Goal: Task Accomplishment & Management: Use online tool/utility

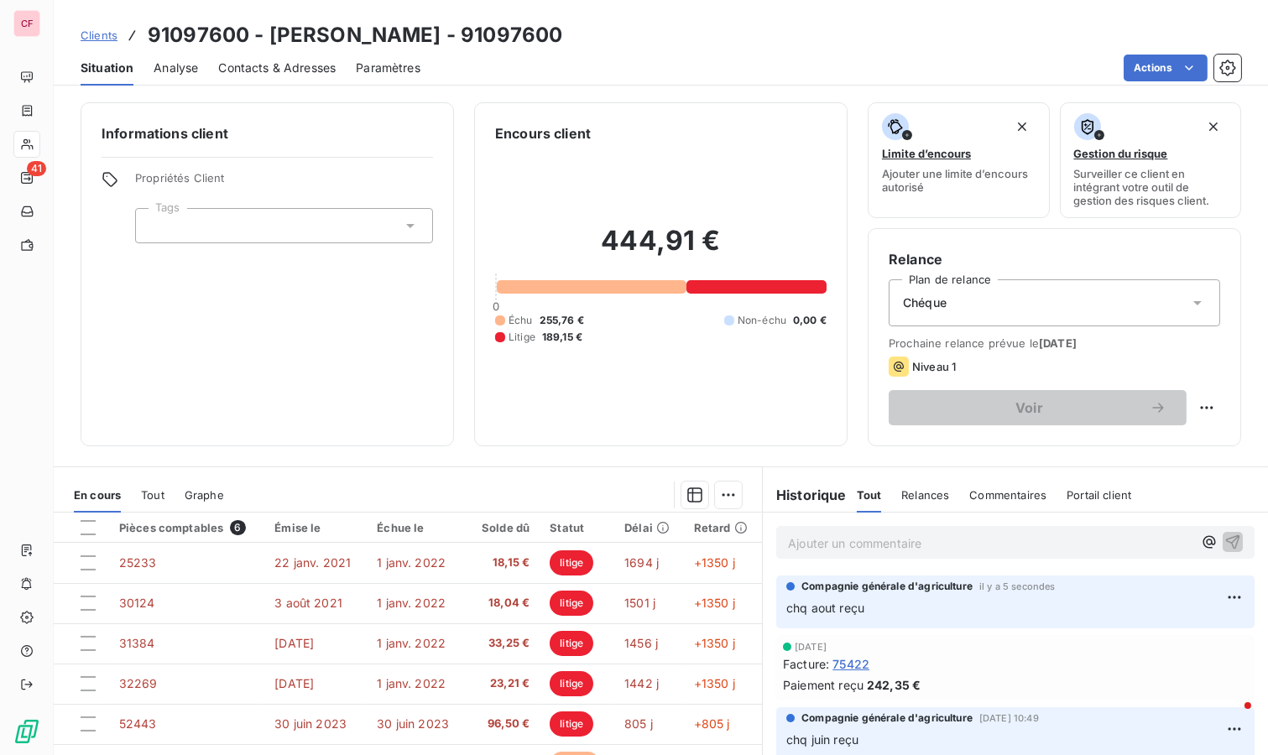
scroll to position [128, 0]
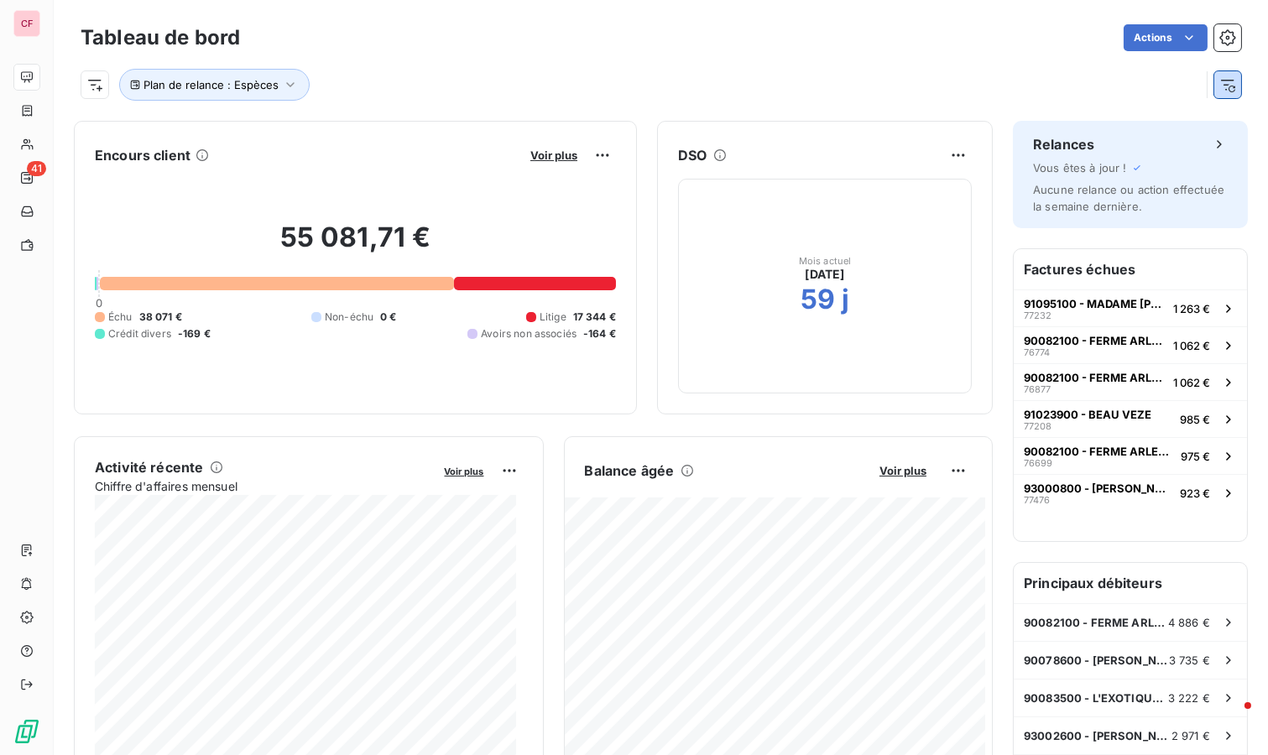
click at [1219, 84] on icon "button" at bounding box center [1227, 84] width 17 height 17
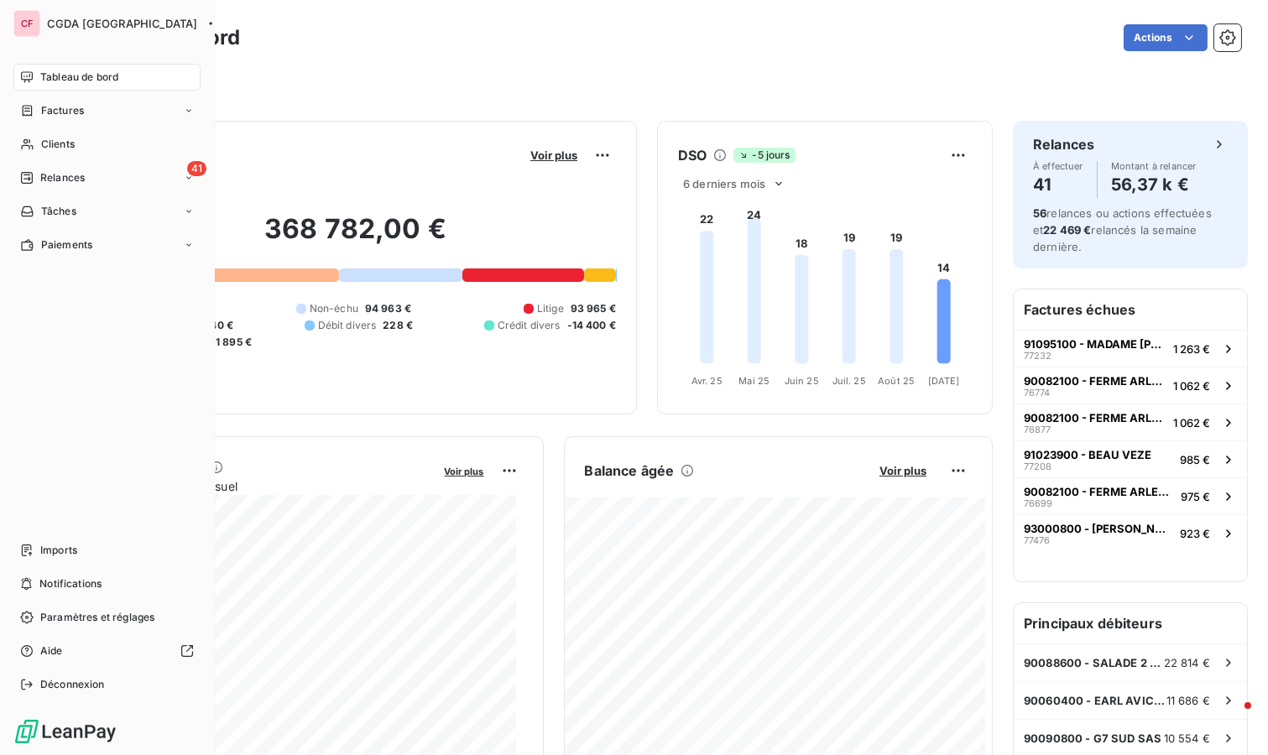
click at [60, 82] on span "Tableau de bord" at bounding box center [79, 77] width 78 height 15
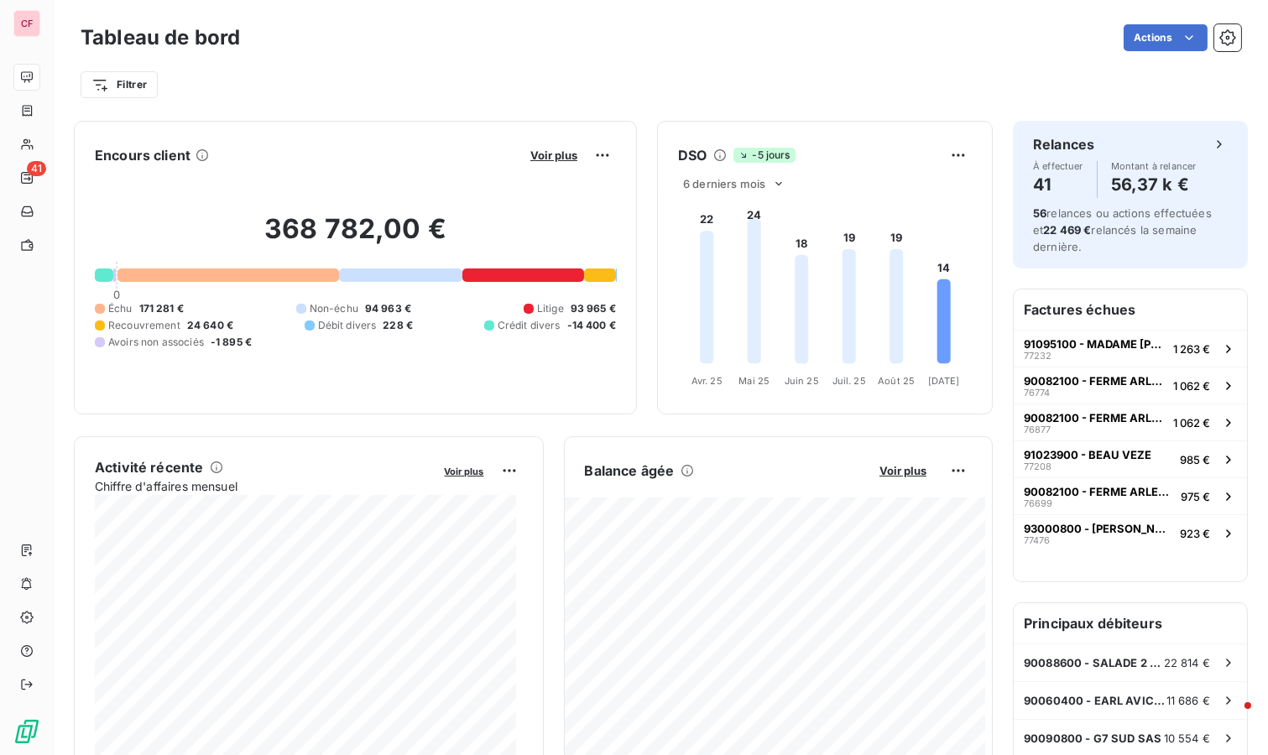
click at [540, 161] on button "Voir plus" at bounding box center [553, 155] width 57 height 15
click at [537, 155] on div at bounding box center [634, 377] width 1268 height 755
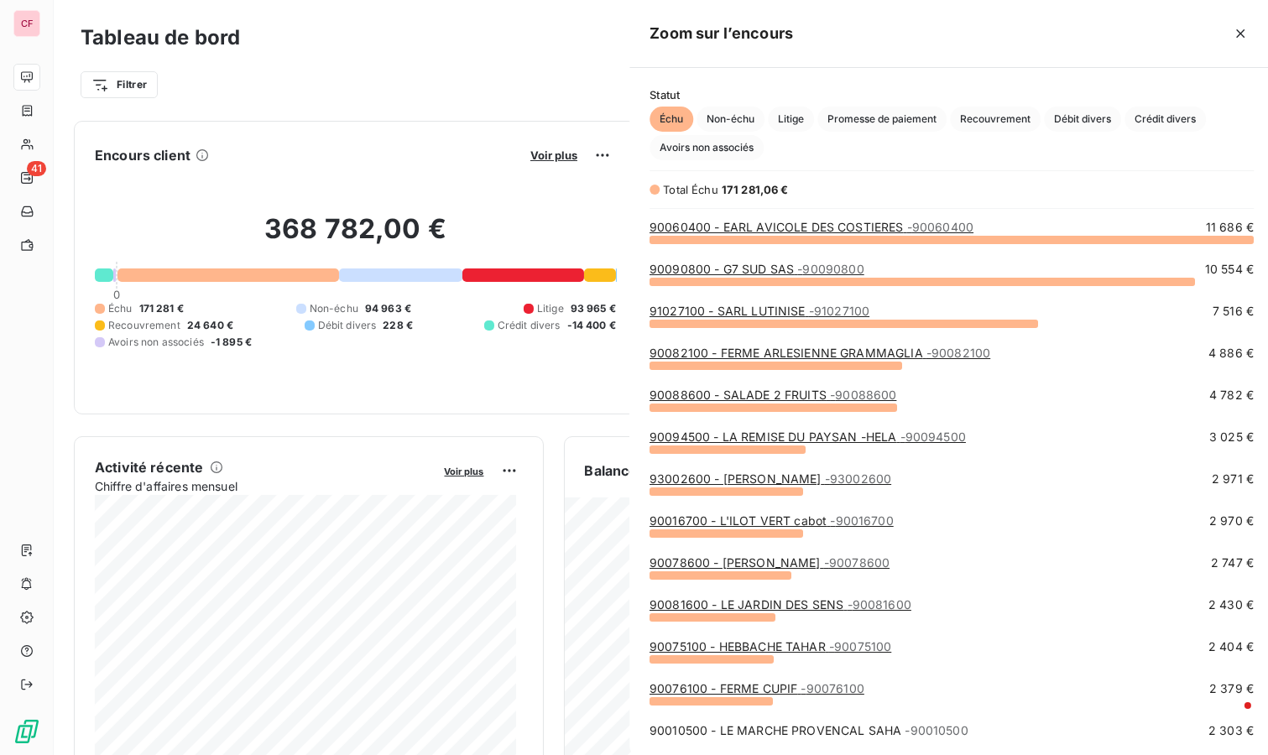
scroll to position [502, 630]
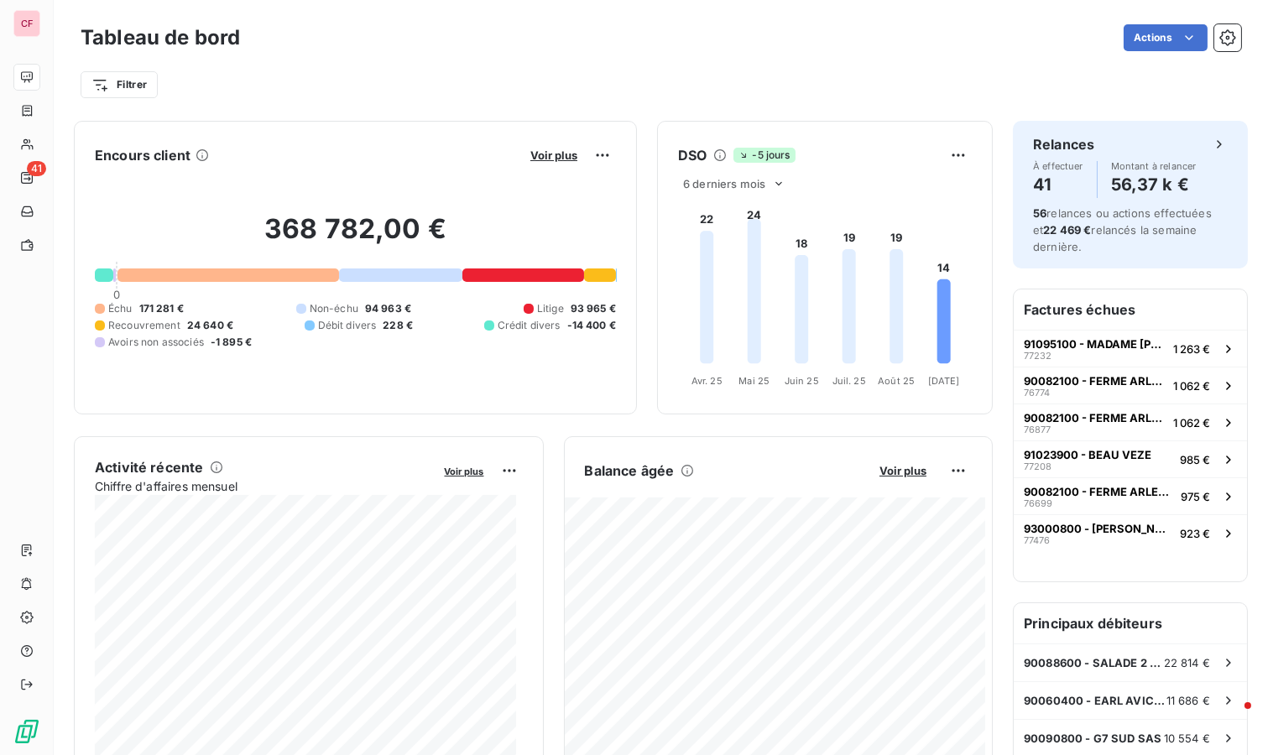
click at [537, 155] on span "Voir plus" at bounding box center [553, 154] width 47 height 13
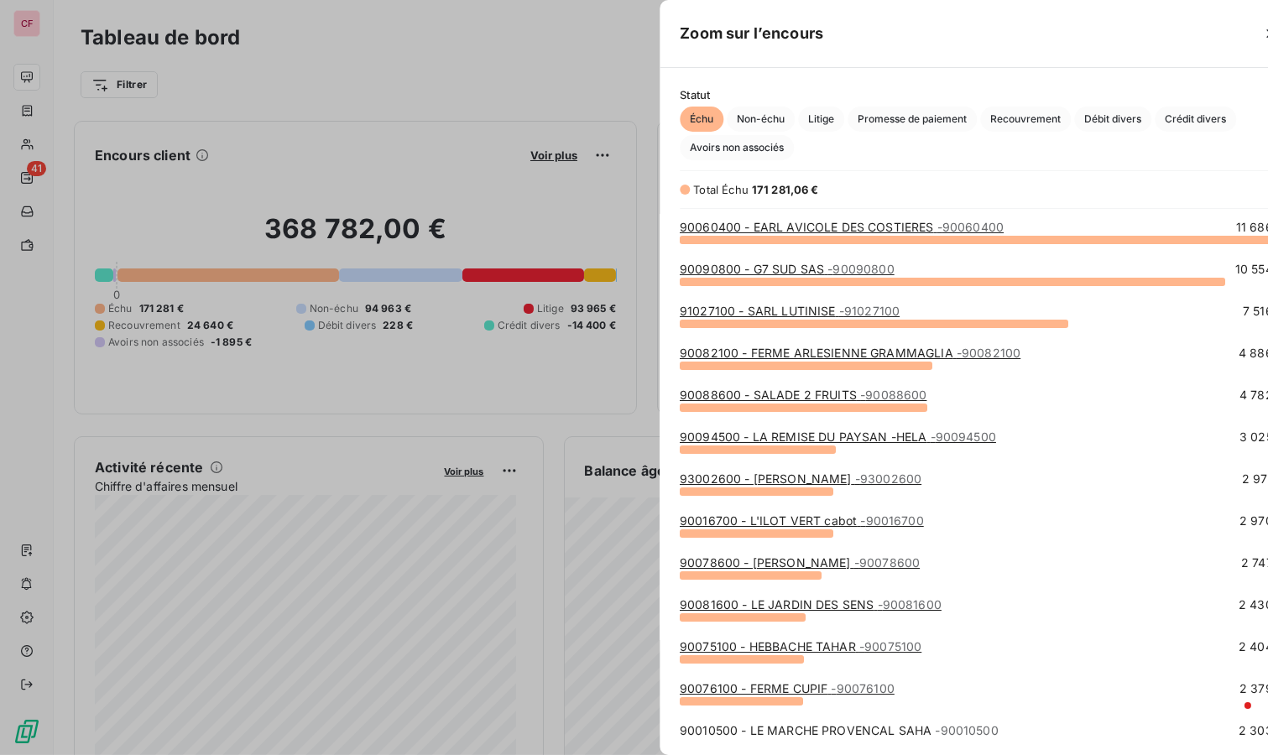
scroll to position [741, 630]
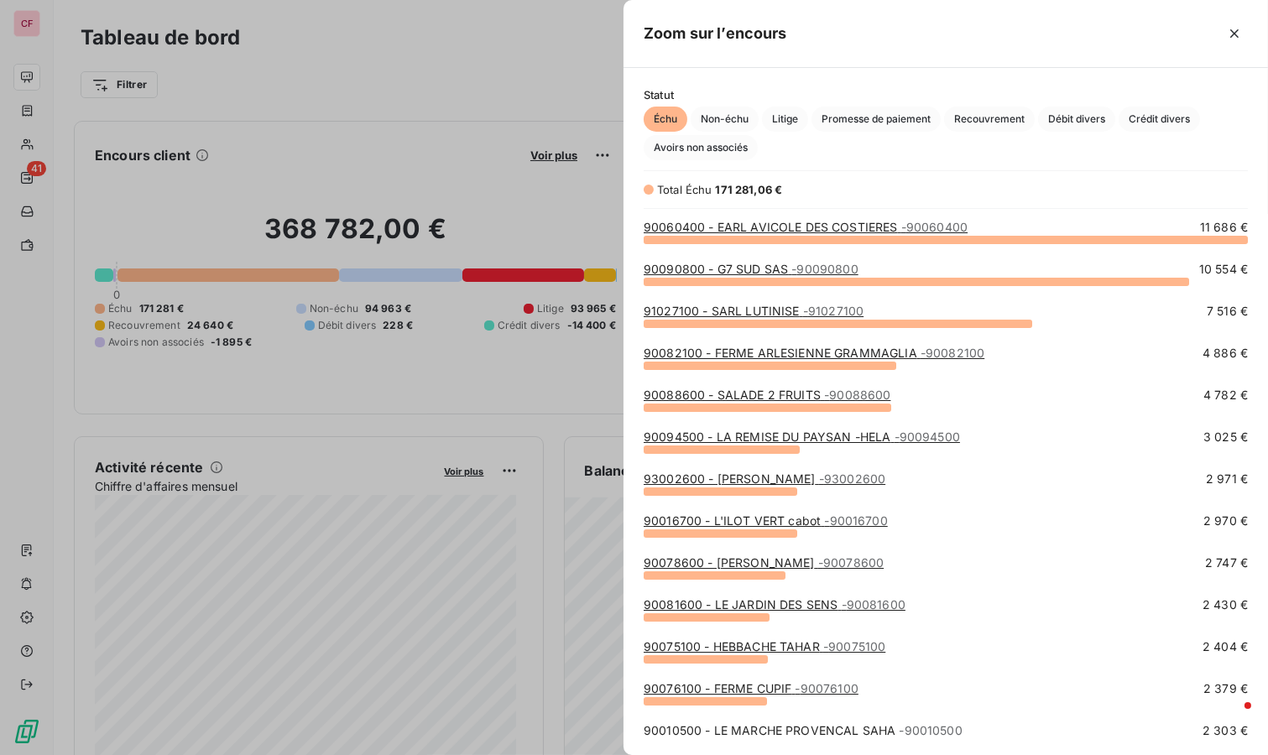
click at [786, 104] on div "Statut Échu Non-échu Litige Promesse de paiement Recouvrement Débit divers Créd…" at bounding box center [945, 124] width 644 height 72
click at [784, 112] on span "Litige" at bounding box center [785, 119] width 46 height 25
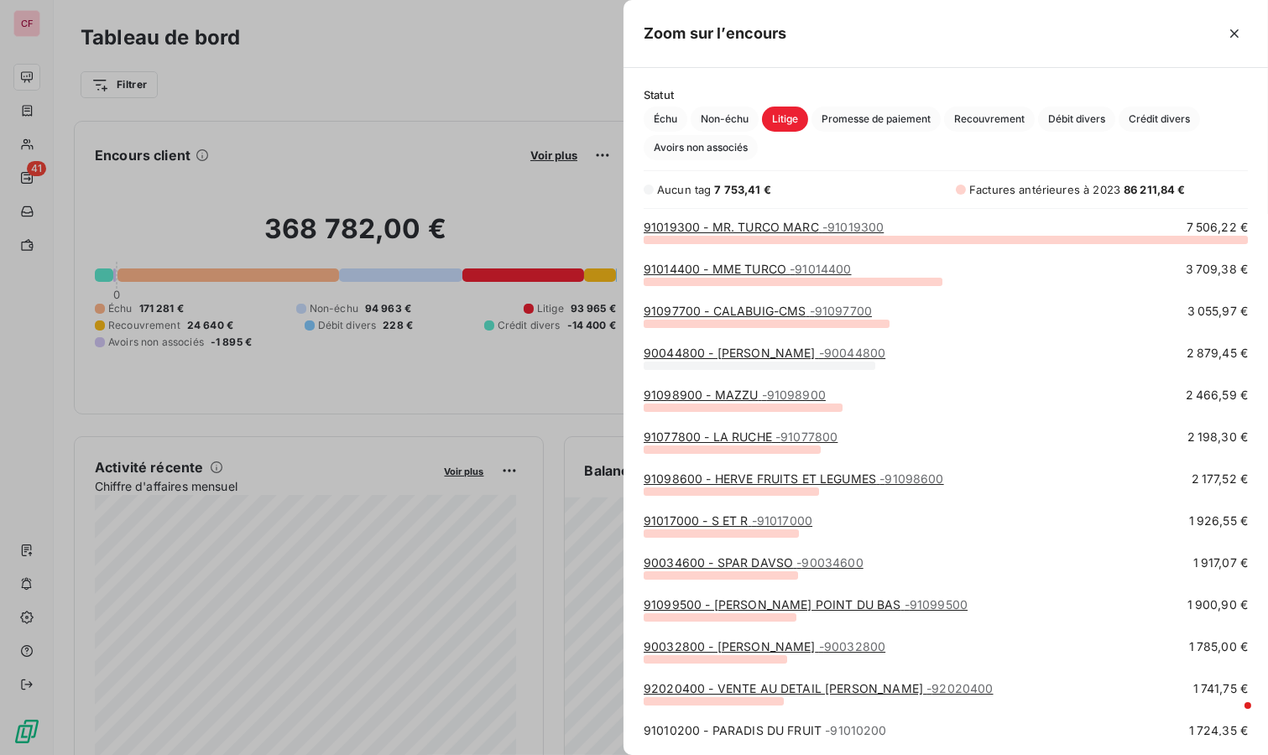
scroll to position [502, 630]
click at [395, 60] on div at bounding box center [634, 377] width 1268 height 755
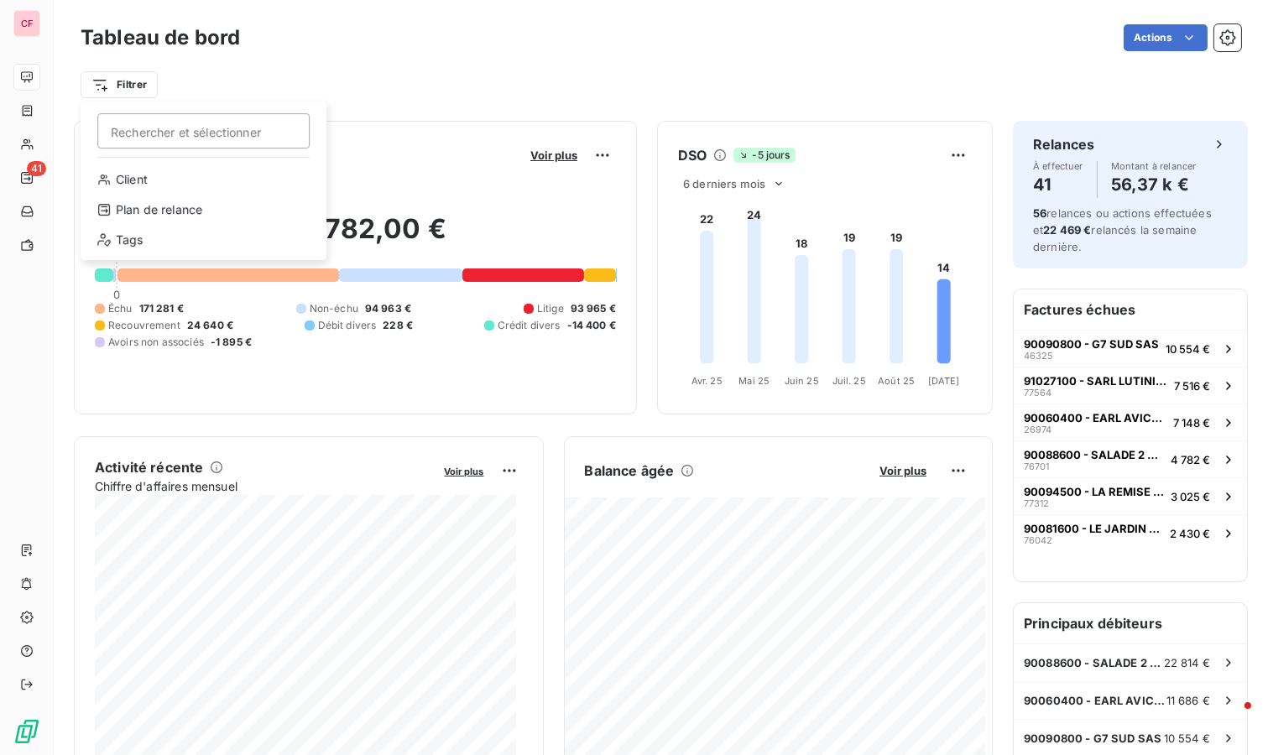
click at [137, 88] on html "CF 41 Tableau de bord Actions Filtrer Rechercher et sélectionner Client Plan de…" at bounding box center [634, 377] width 1268 height 755
click at [194, 203] on div "Plan de relance" at bounding box center [203, 209] width 232 height 27
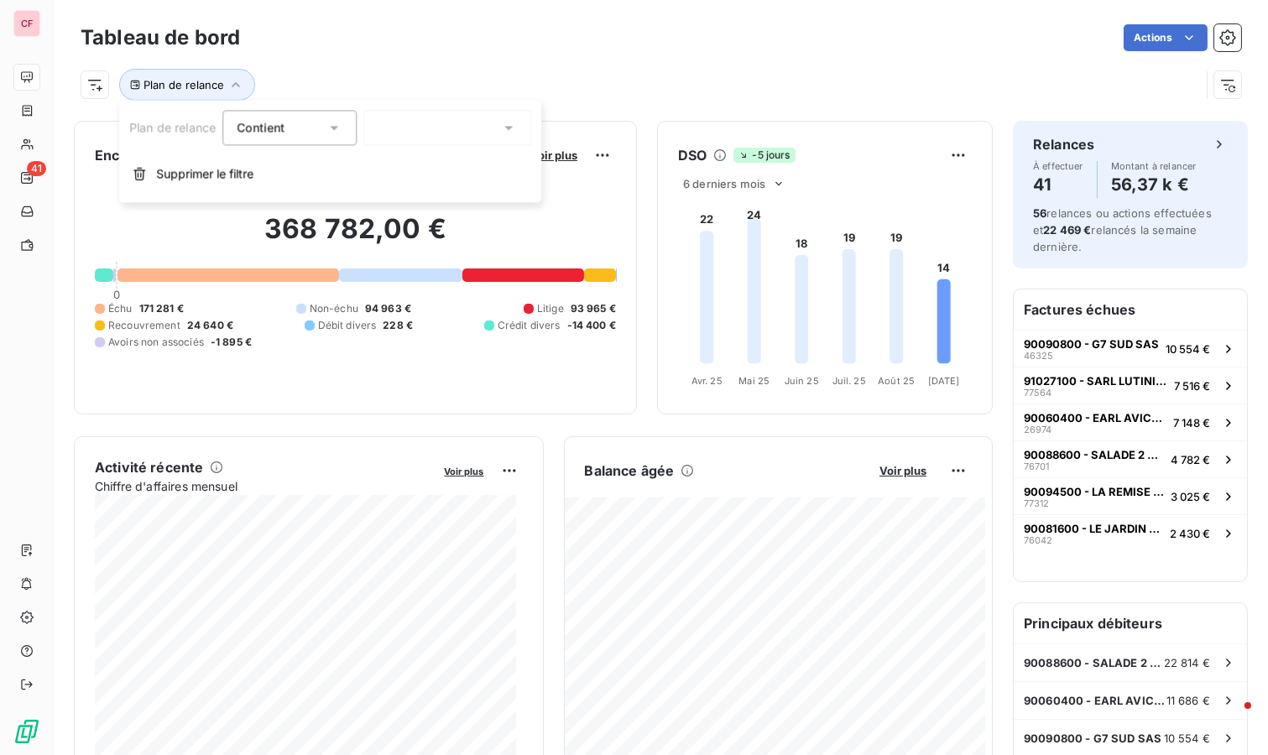
click at [474, 116] on div at bounding box center [447, 127] width 168 height 35
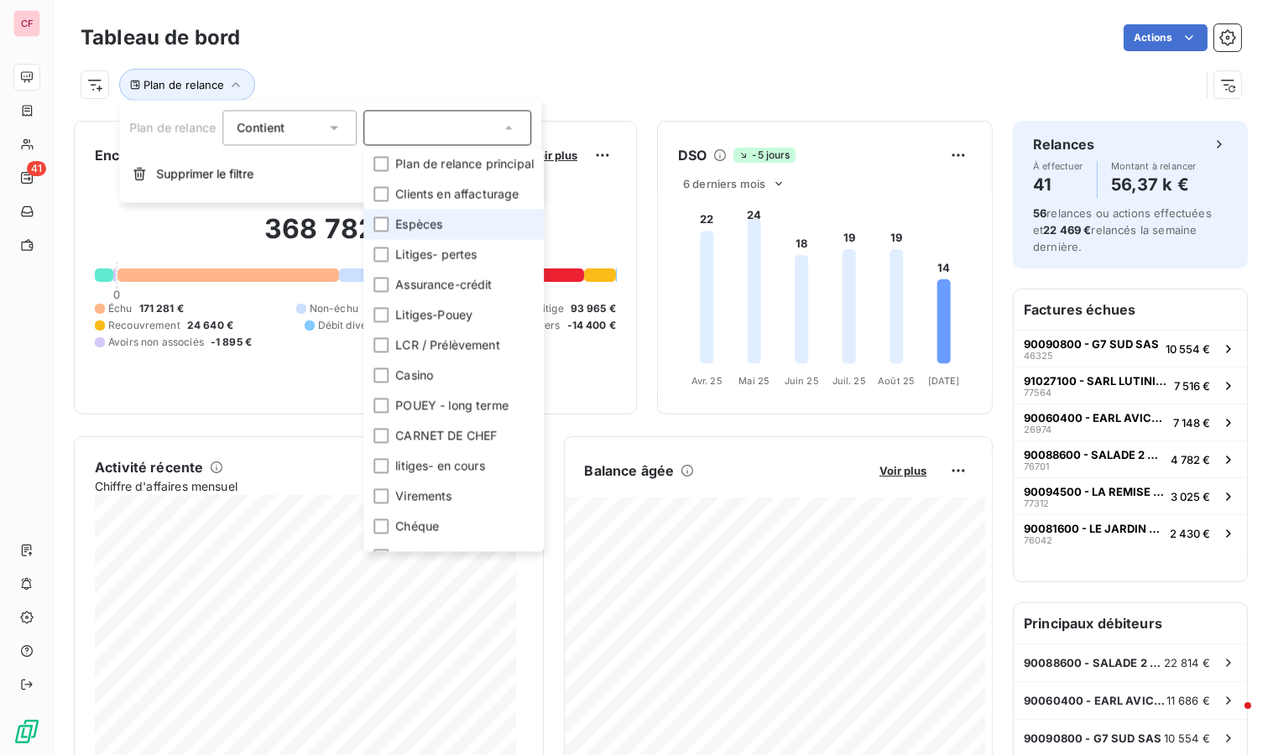
click at [378, 227] on div at bounding box center [380, 223] width 15 height 15
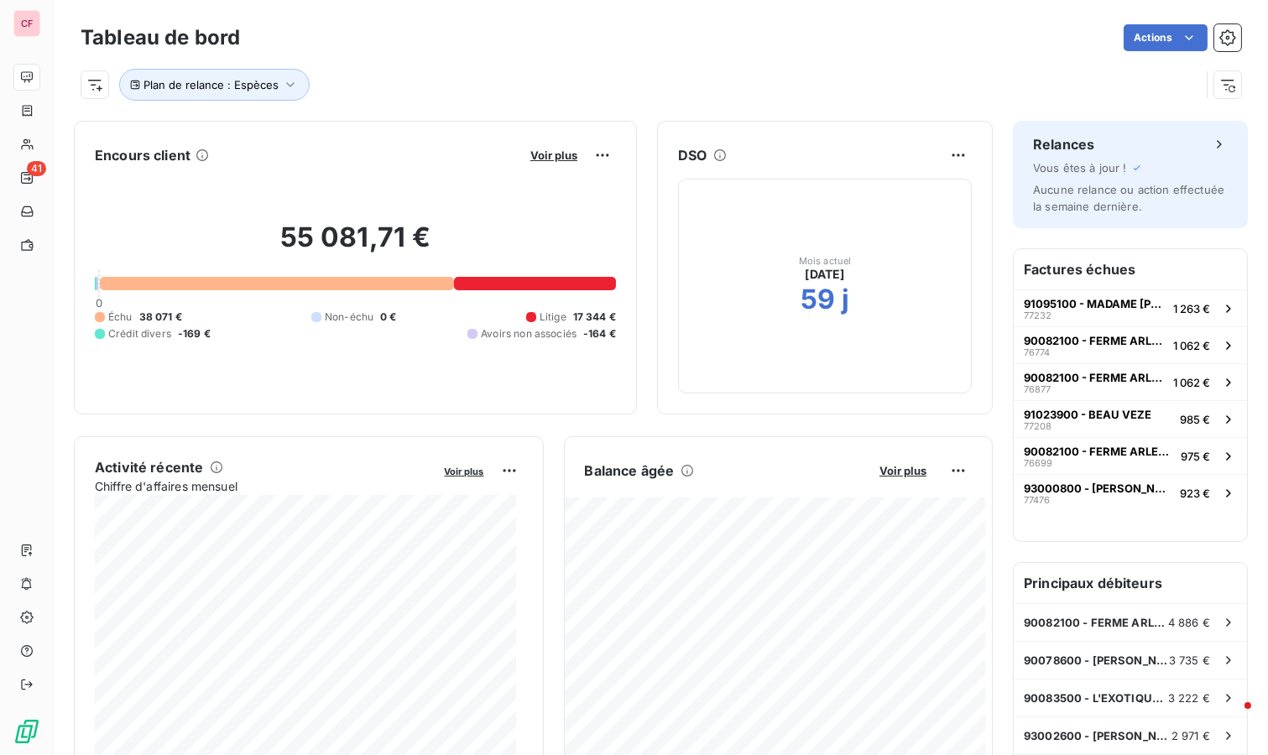
click at [587, 42] on div "Actions" at bounding box center [750, 37] width 981 height 27
click at [241, 89] on span "Plan de relance : Espèces" at bounding box center [210, 84] width 135 height 13
click at [404, 122] on span "Espèces" at bounding box center [400, 127] width 47 height 17
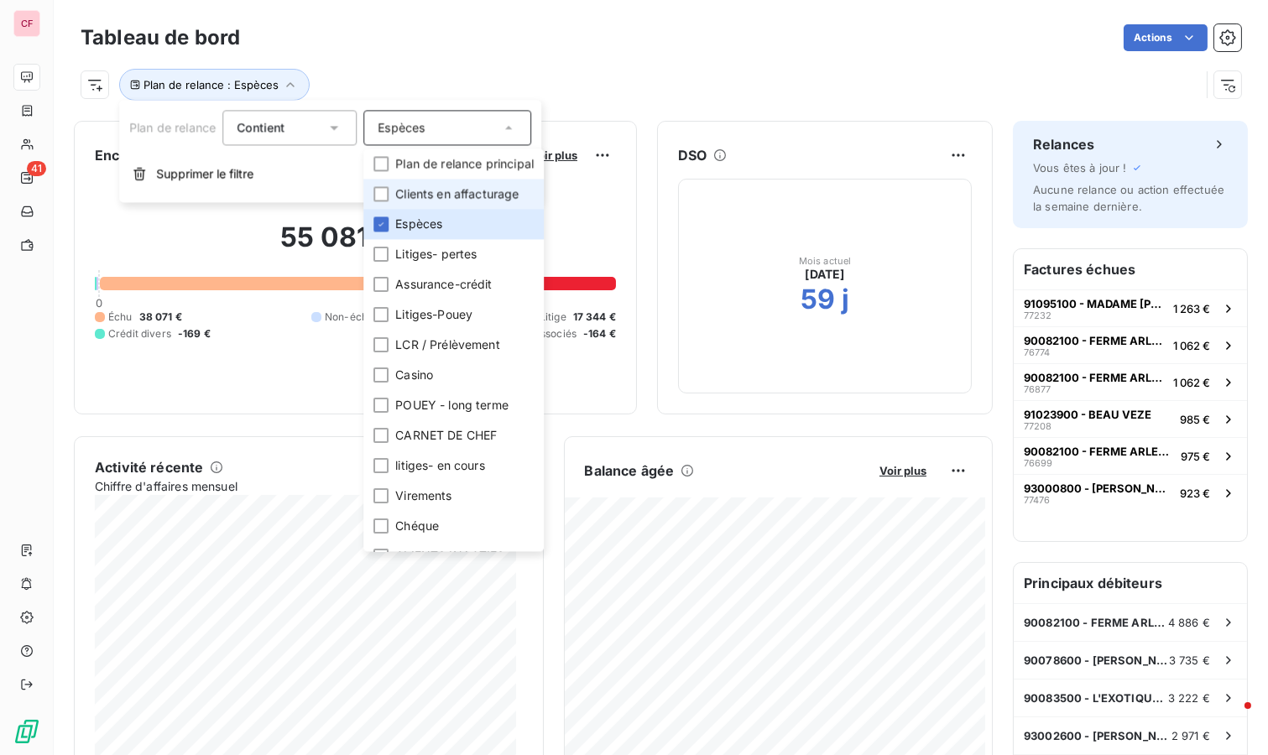
click at [416, 196] on span "Clients en affacturage" at bounding box center [456, 193] width 123 height 17
click at [388, 436] on div at bounding box center [380, 435] width 15 height 15
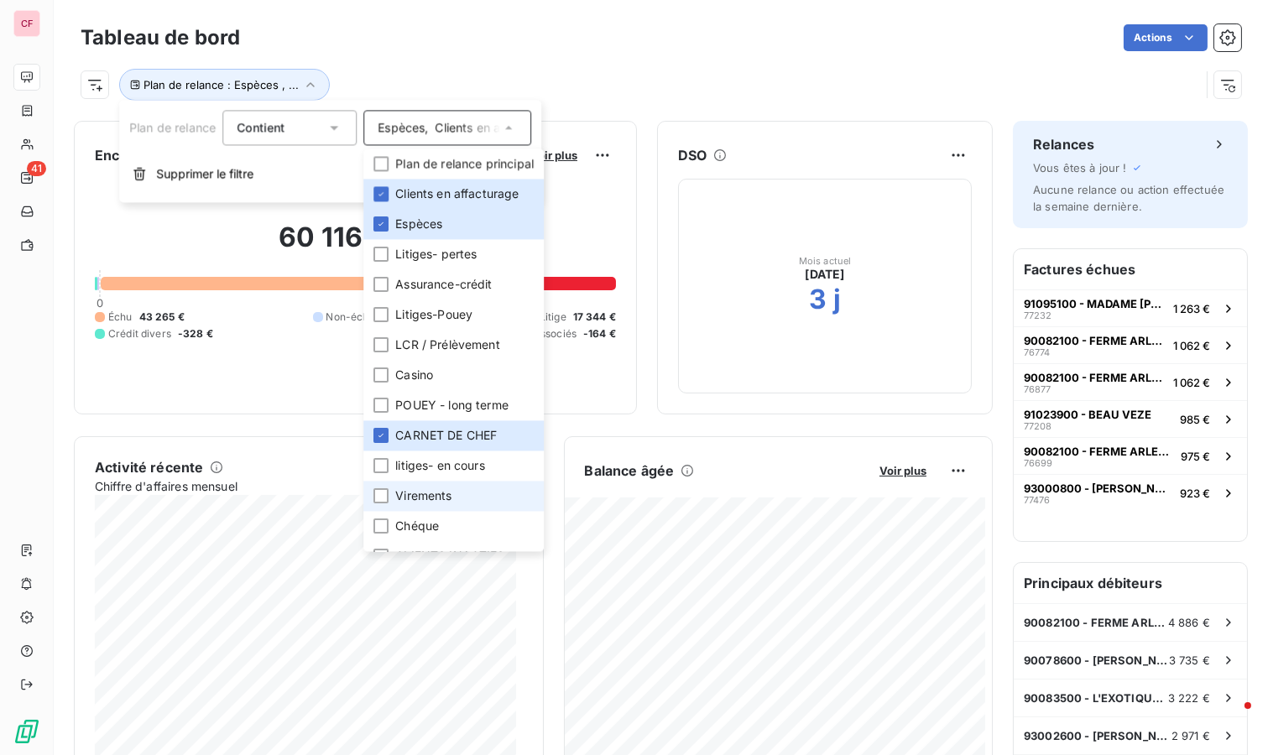
click at [377, 497] on div at bounding box center [380, 495] width 15 height 15
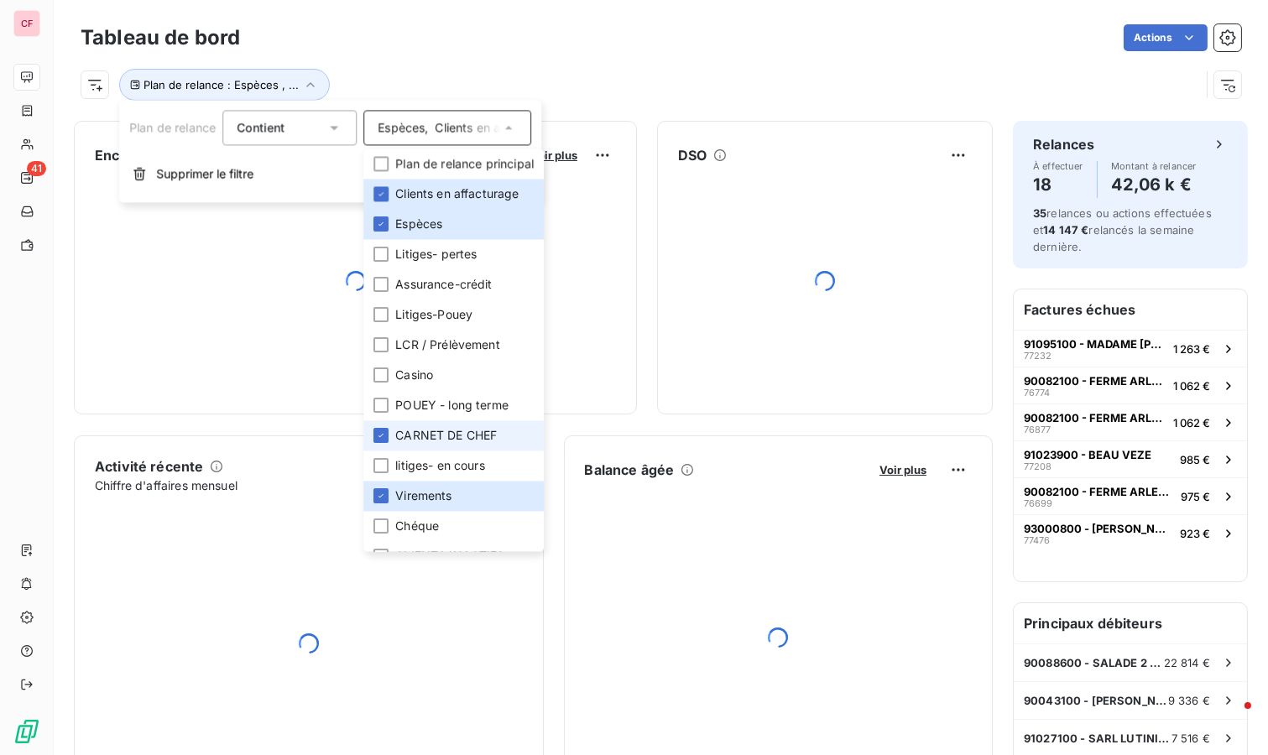
click at [382, 430] on icon at bounding box center [381, 435] width 10 height 10
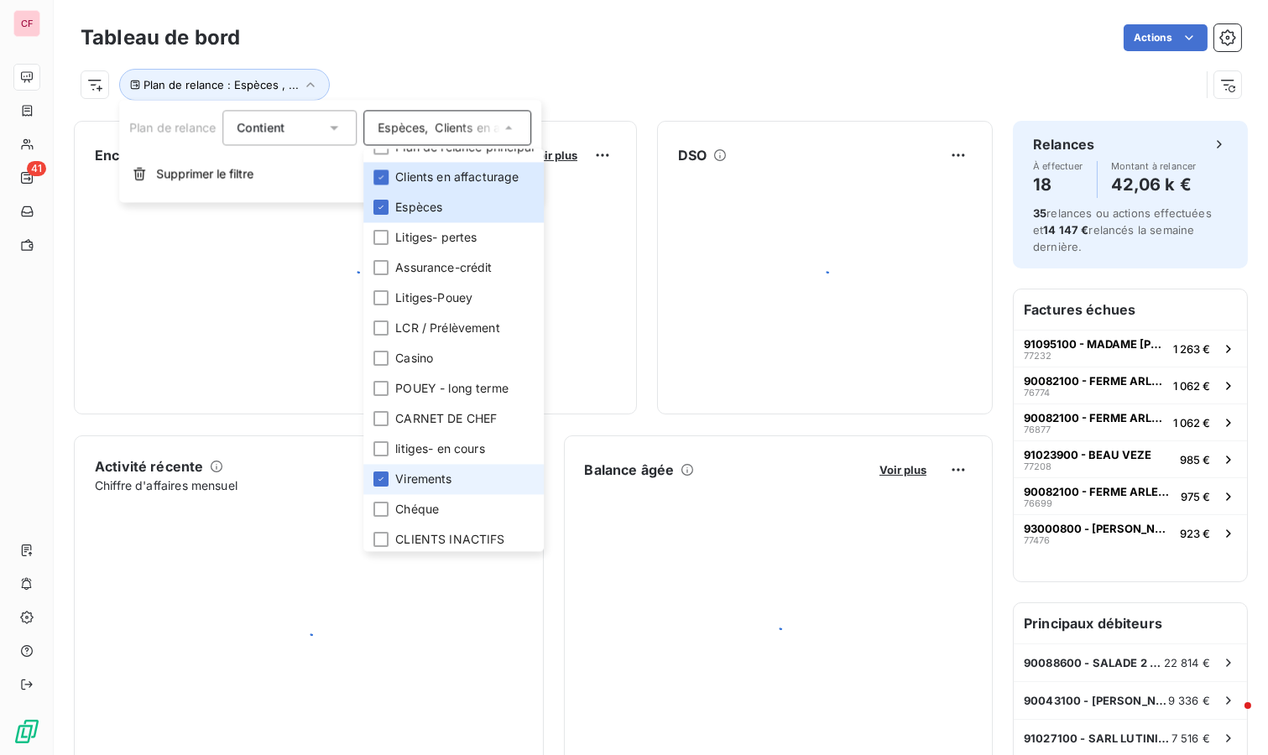
scroll to position [19, 0]
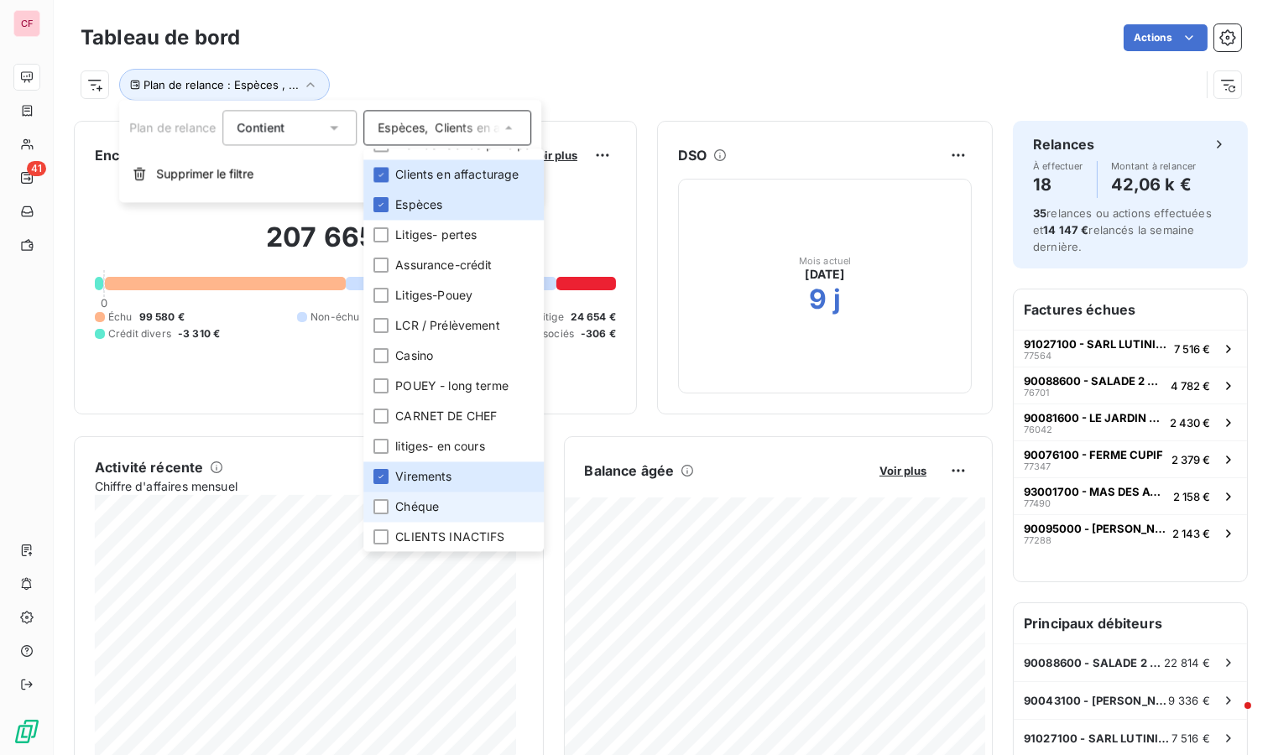
click at [378, 499] on div at bounding box center [380, 506] width 15 height 15
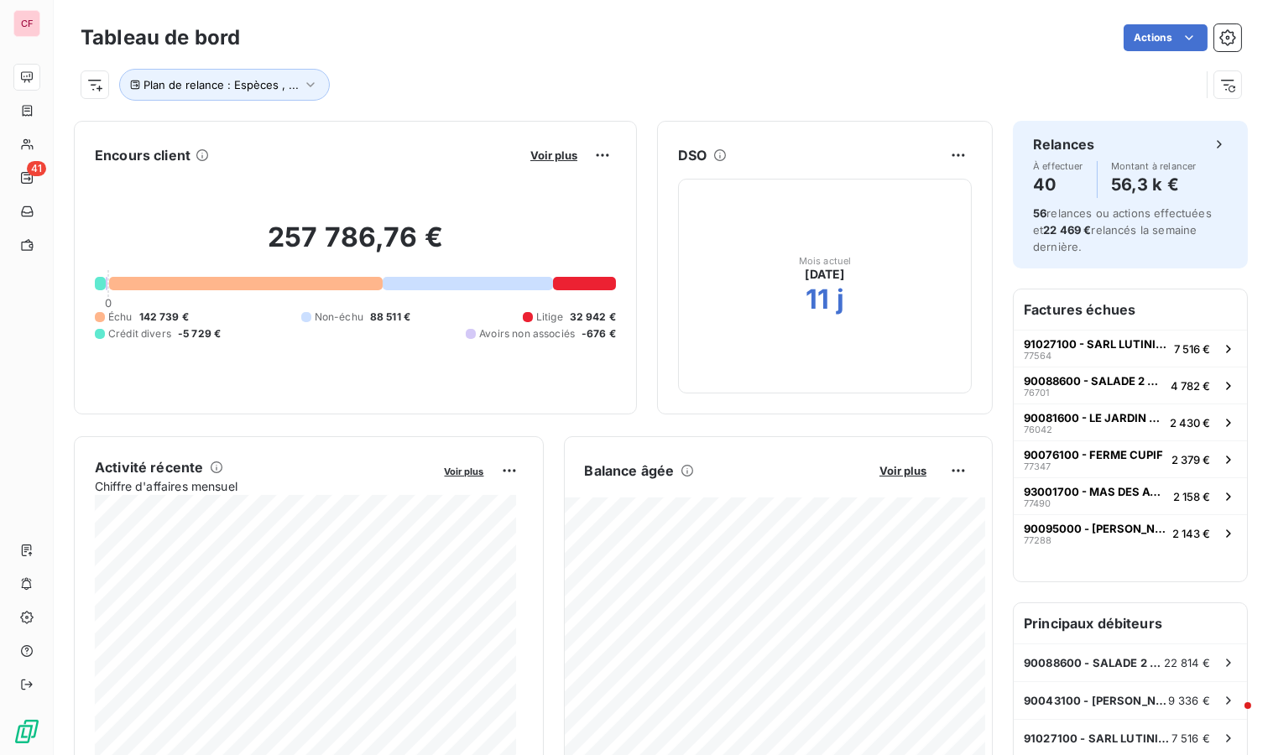
click at [643, 58] on div "Plan de relance : Espèces , ..." at bounding box center [661, 77] width 1160 height 45
click at [312, 79] on icon "button" at bounding box center [310, 84] width 17 height 17
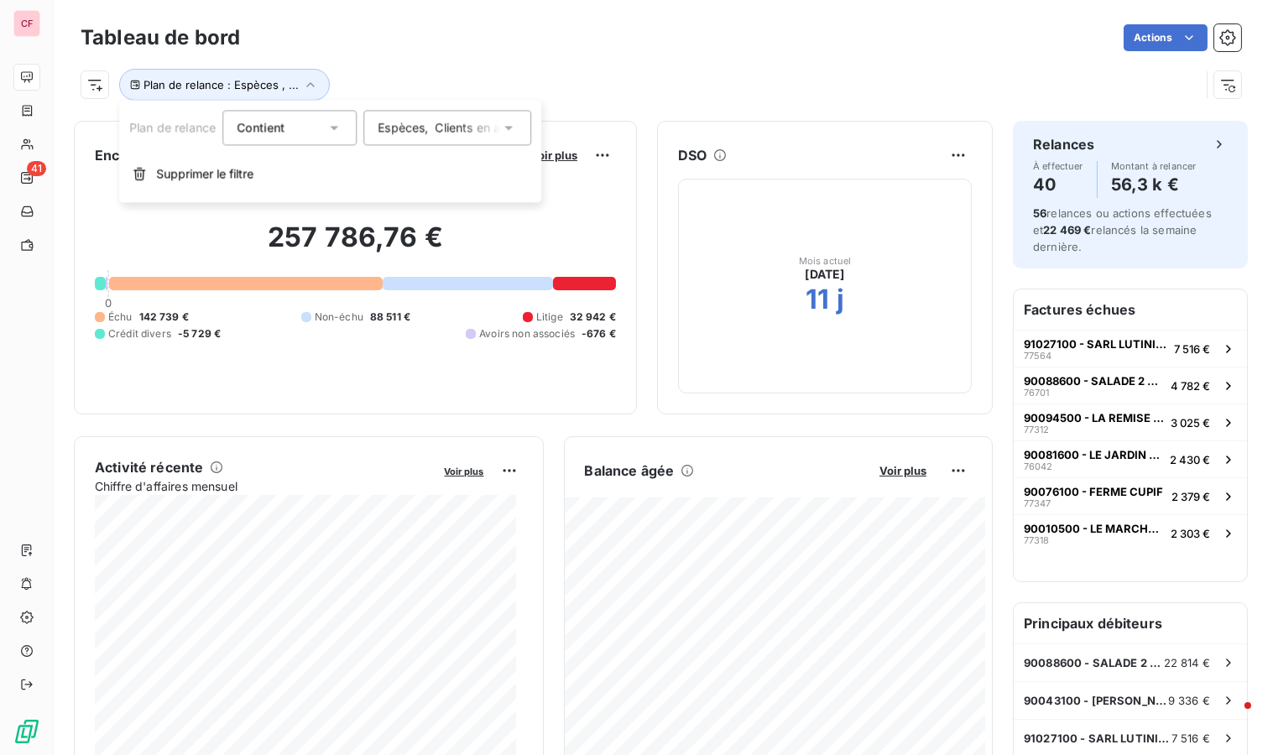
click at [510, 123] on icon at bounding box center [508, 127] width 17 height 17
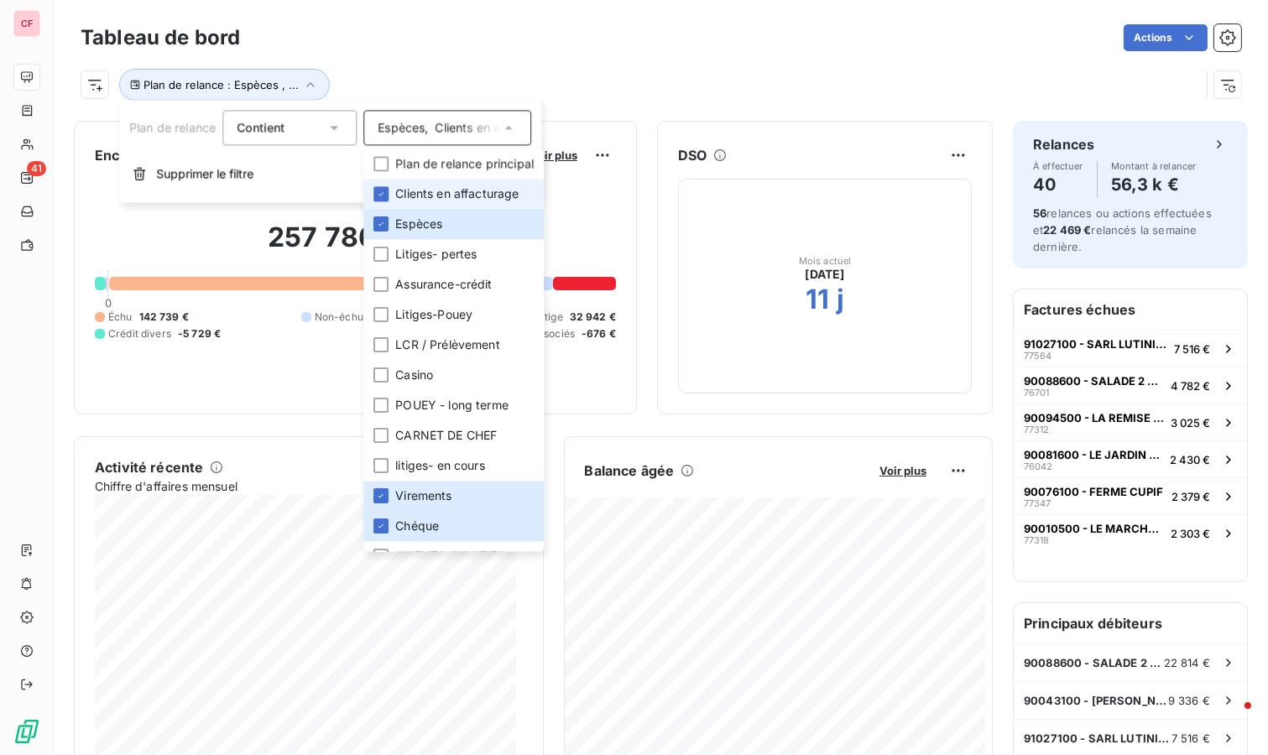
click at [383, 198] on icon at bounding box center [381, 194] width 10 height 10
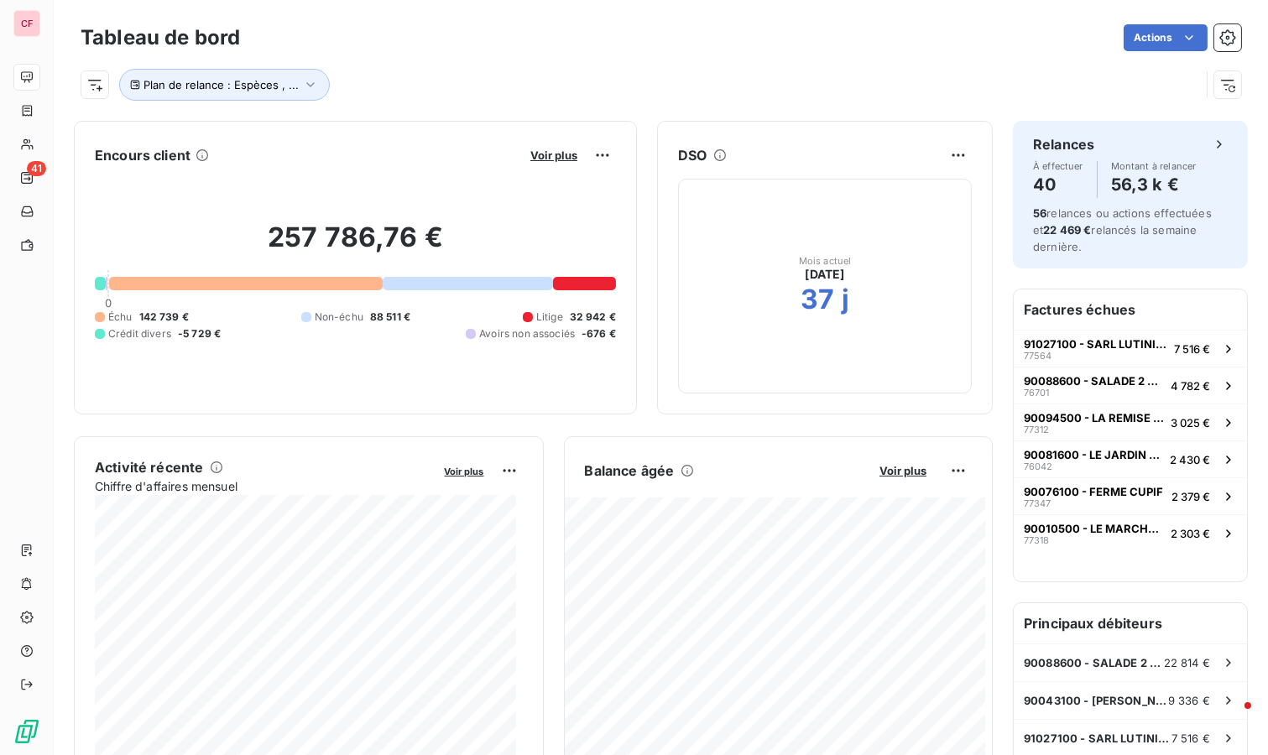
click at [669, 69] on div "Plan de relance : Espèces , ..." at bounding box center [640, 85] width 1119 height 32
click at [302, 82] on icon "button" at bounding box center [310, 84] width 17 height 17
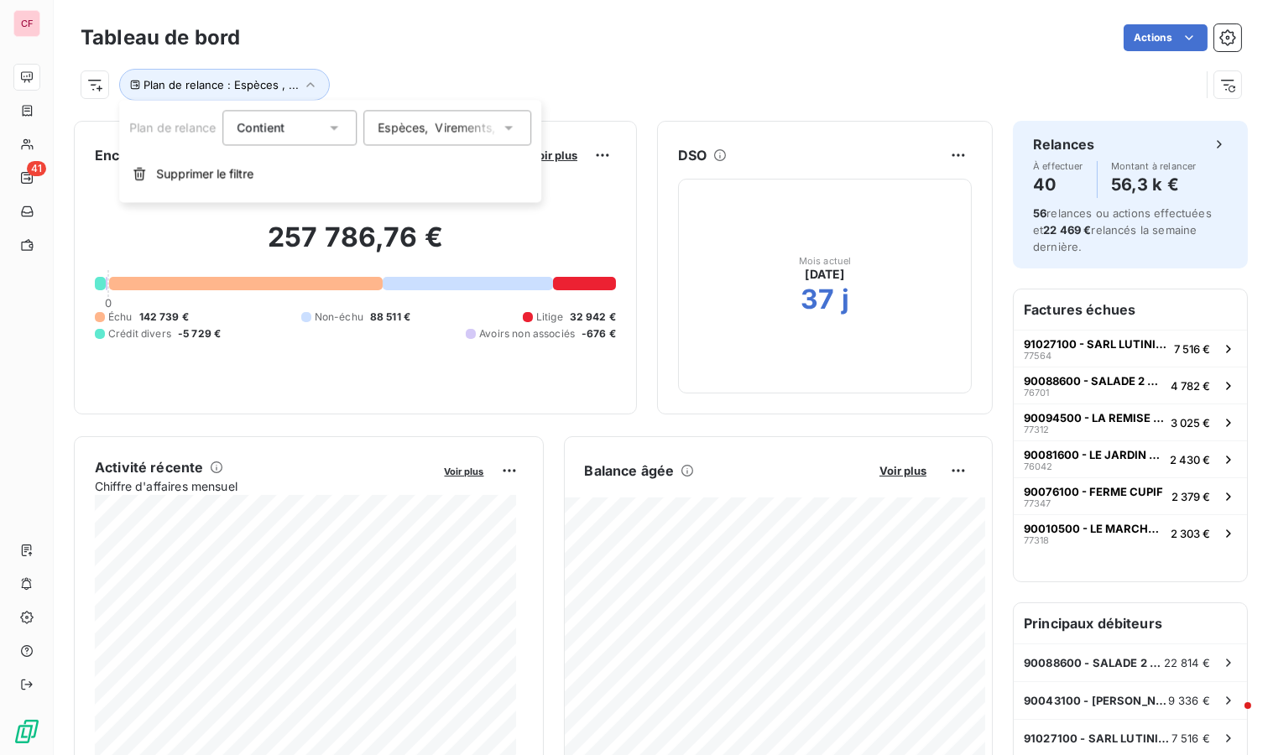
click at [495, 132] on span "," at bounding box center [493, 127] width 3 height 17
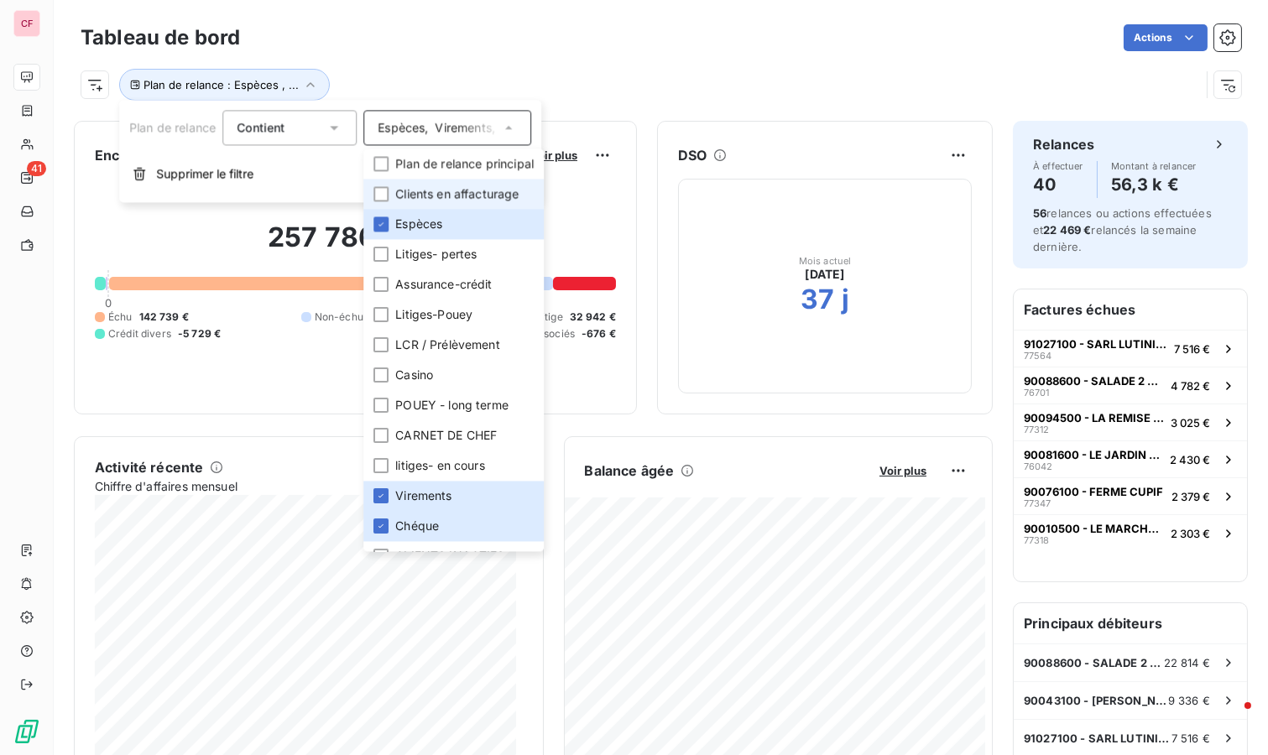
click at [380, 197] on div at bounding box center [380, 193] width 15 height 15
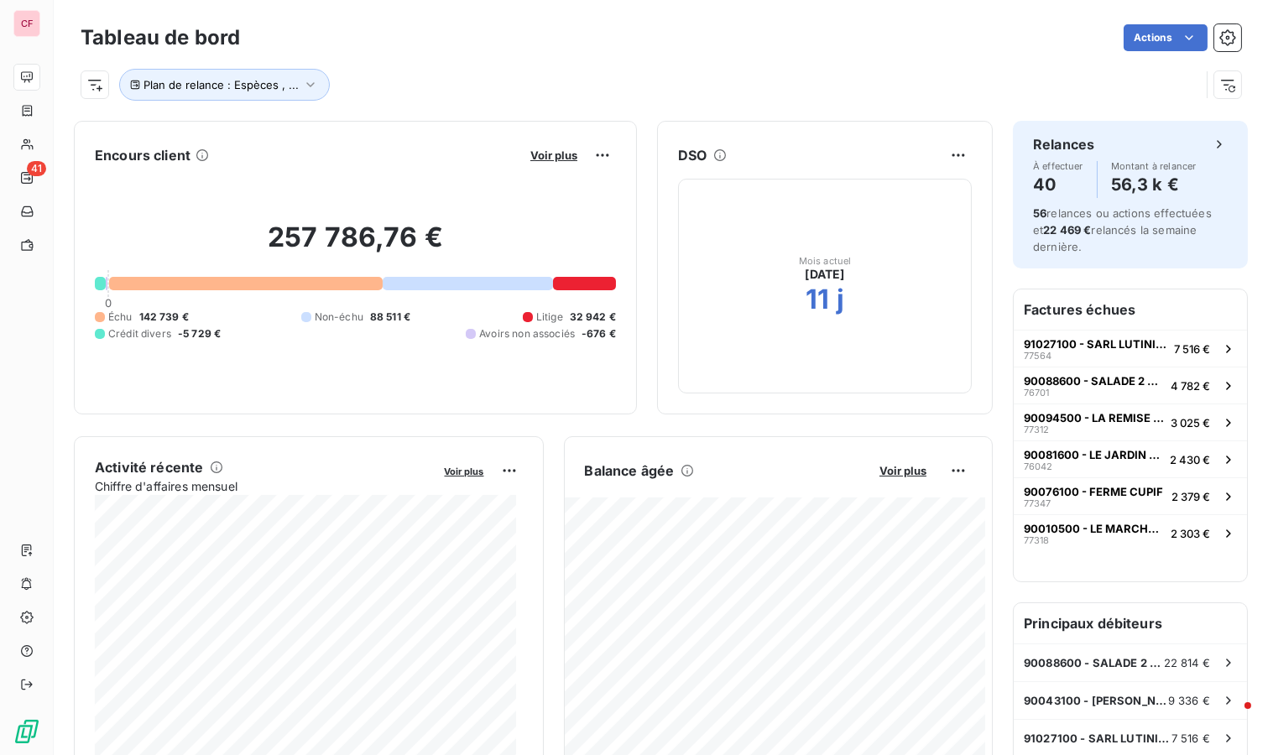
click at [547, 154] on span "Voir plus" at bounding box center [553, 154] width 47 height 13
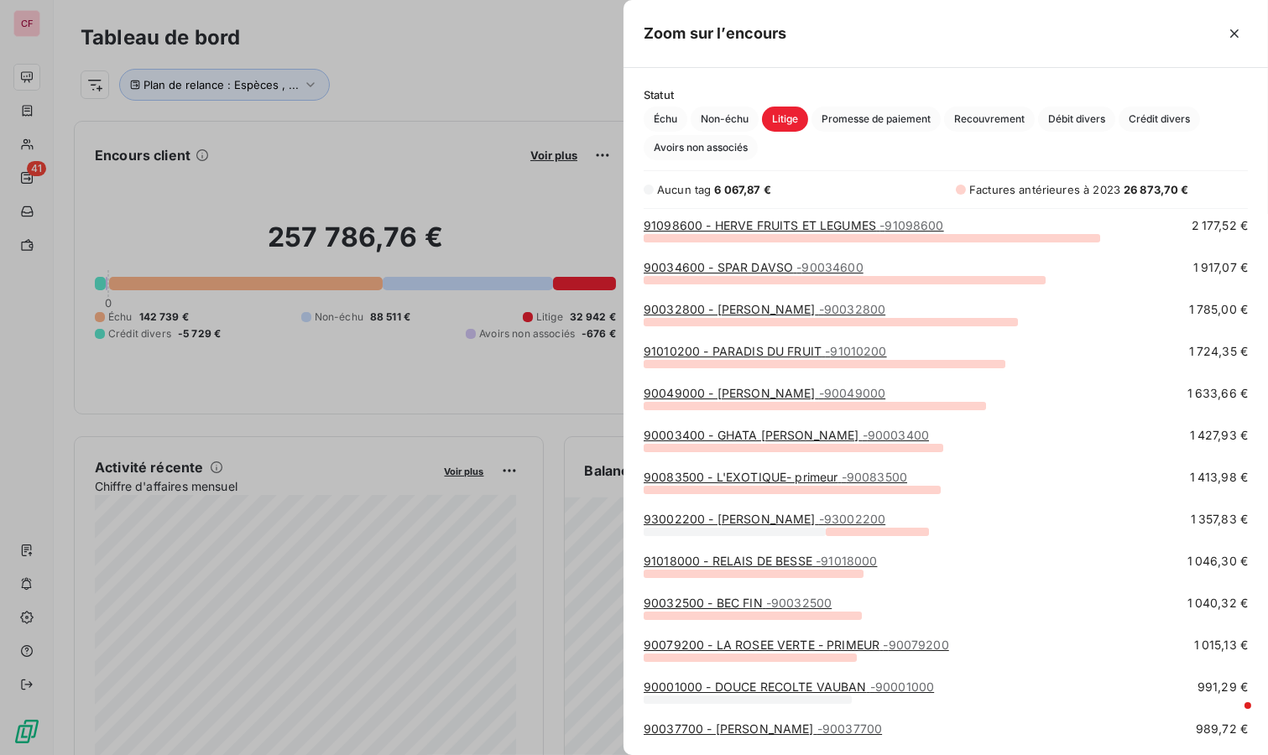
scroll to position [0, 0]
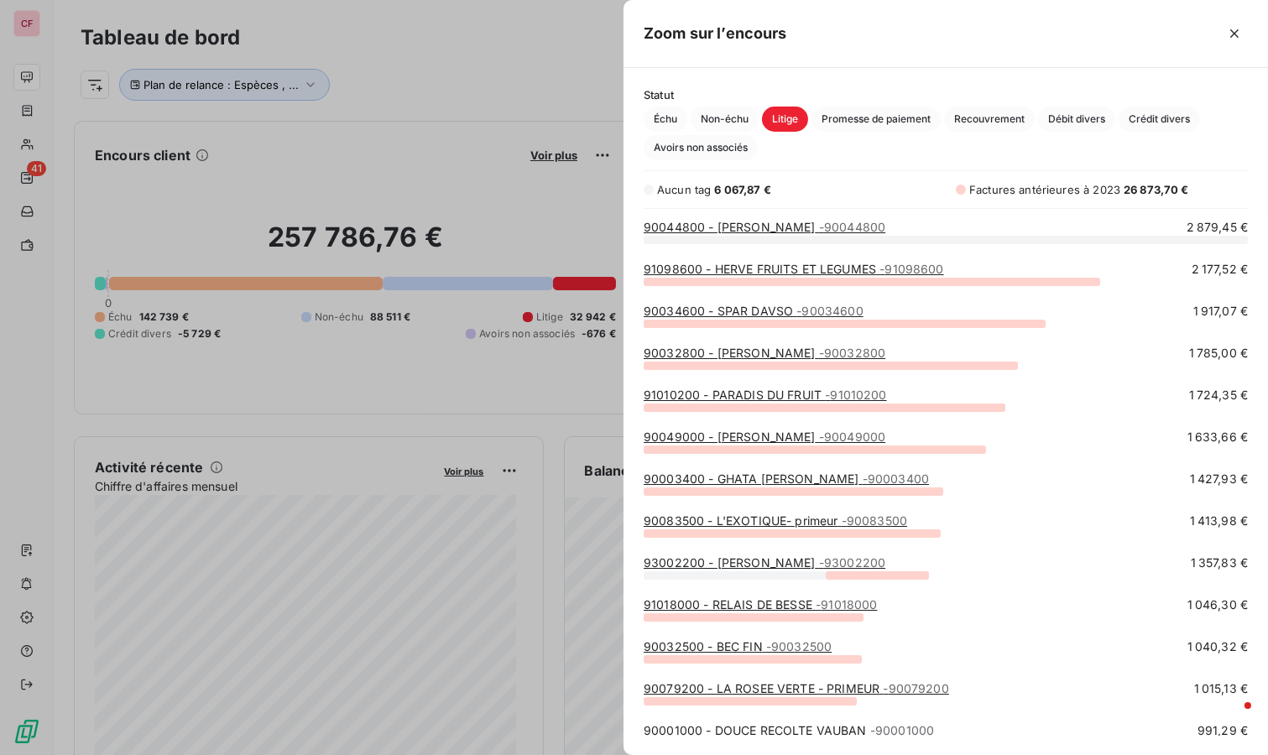
click at [513, 62] on div at bounding box center [634, 377] width 1268 height 755
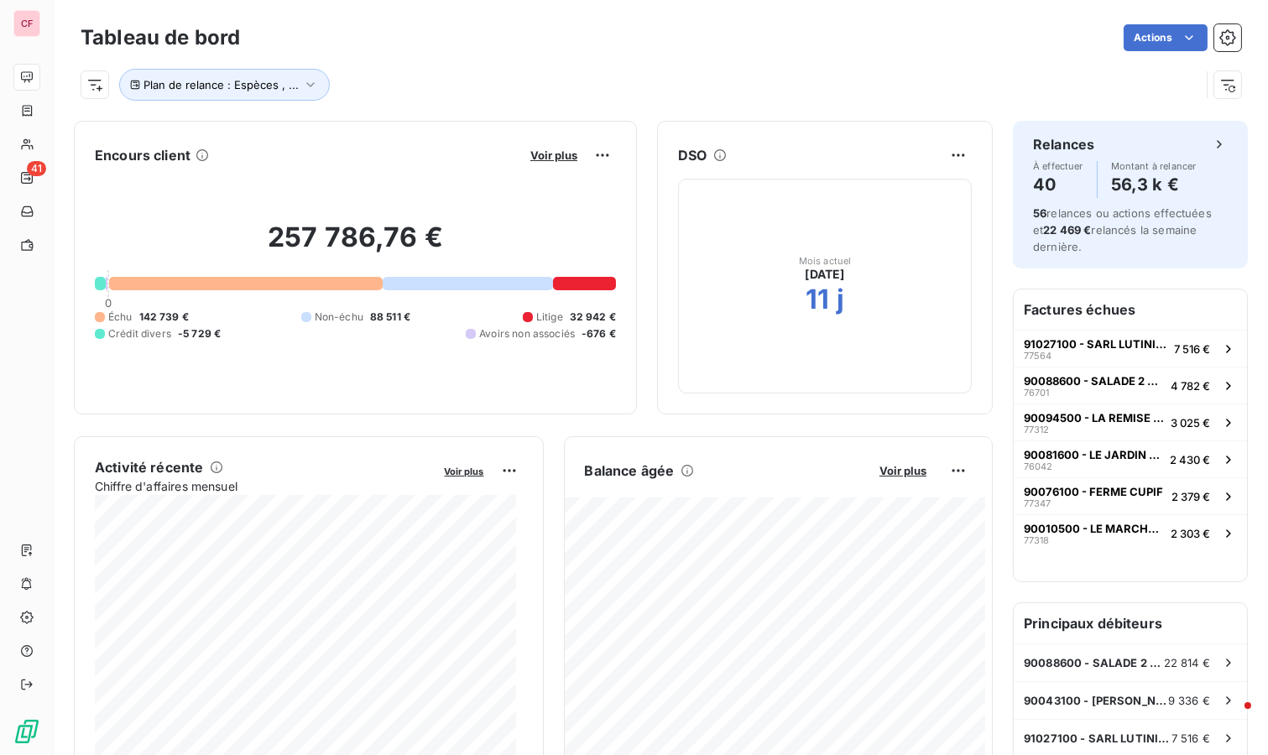
click at [537, 153] on span "Voir plus" at bounding box center [553, 154] width 47 height 13
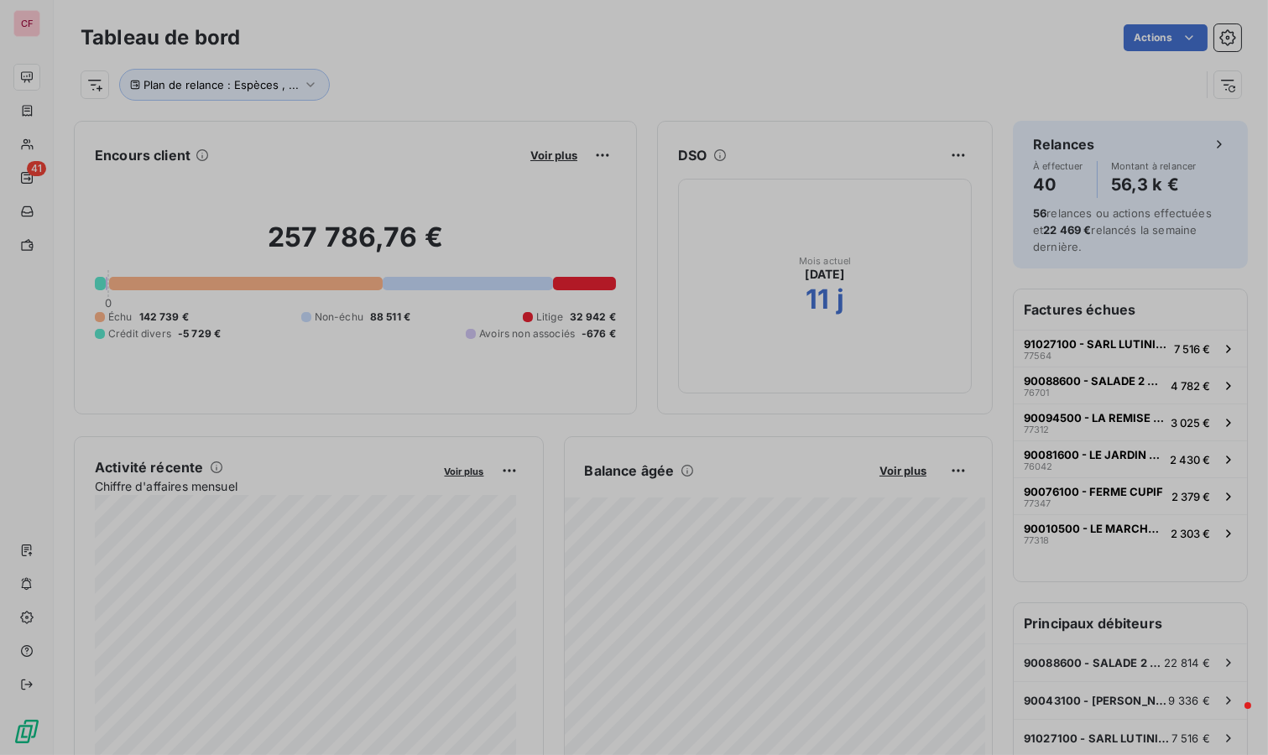
scroll to position [14, 14]
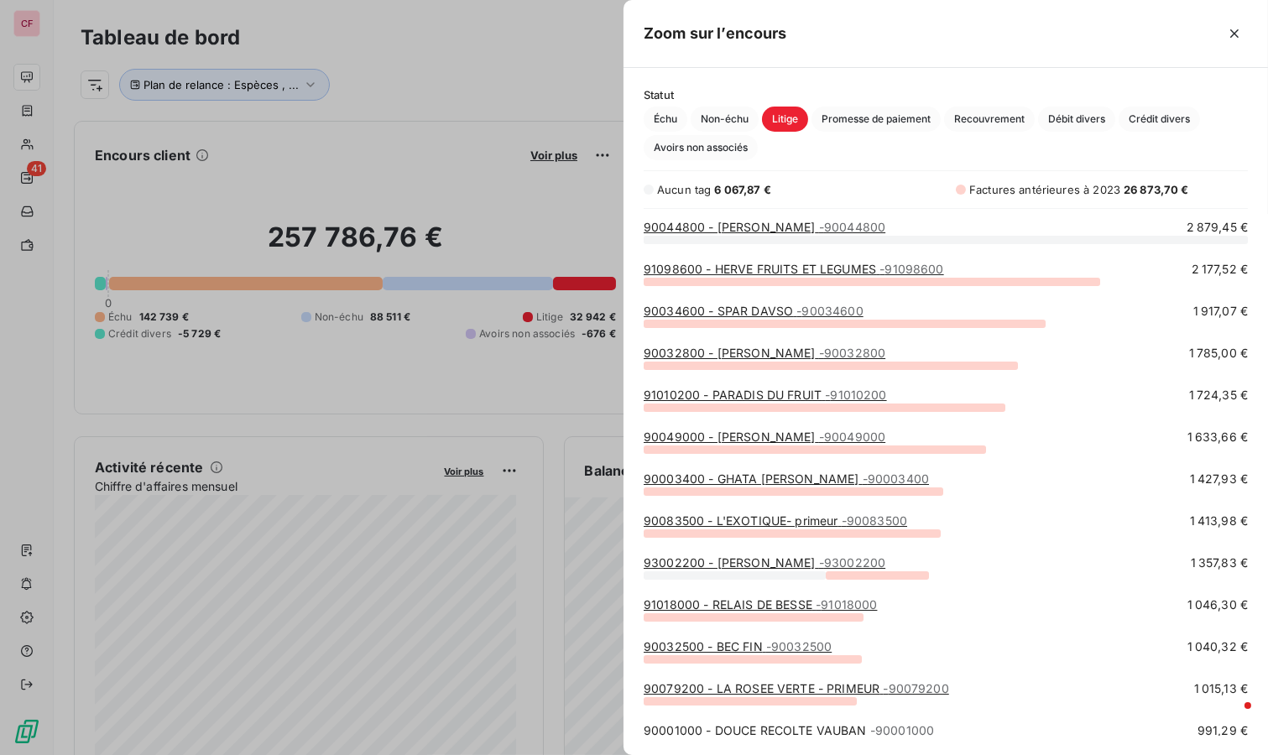
click at [492, 14] on div at bounding box center [634, 377] width 1268 height 755
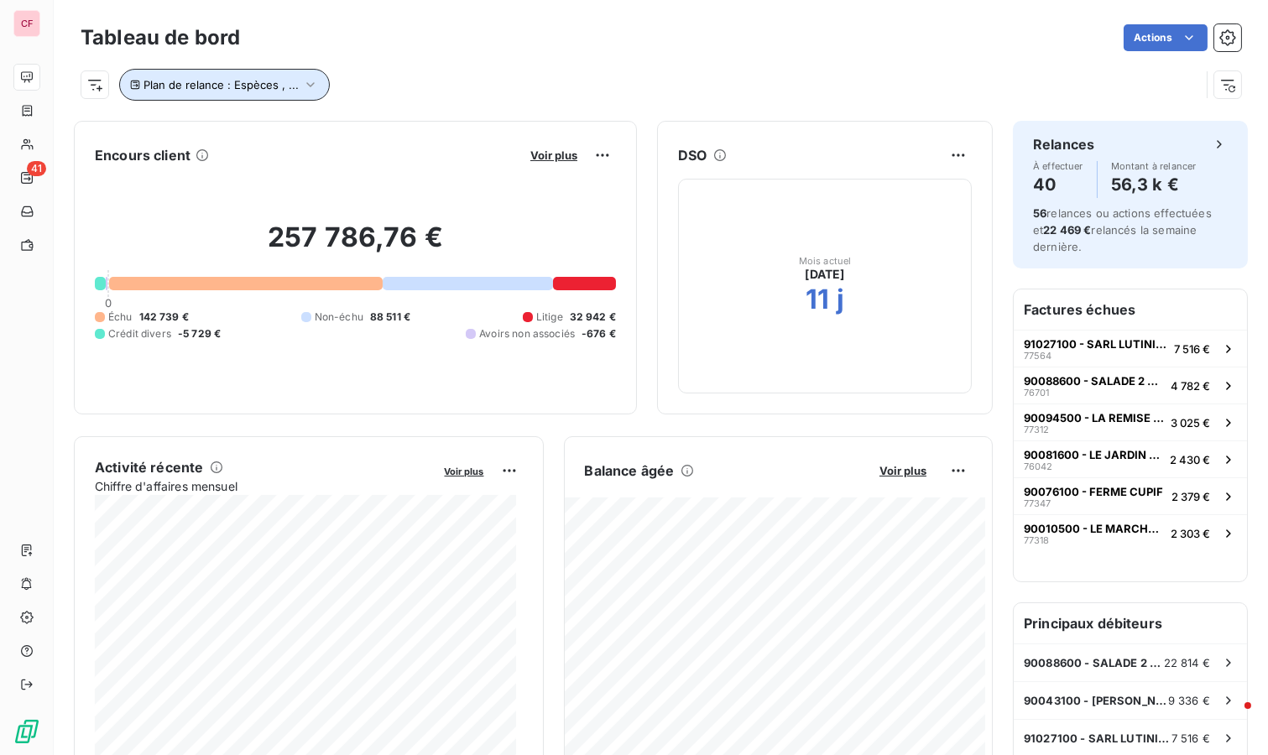
click at [302, 91] on icon "button" at bounding box center [310, 84] width 17 height 17
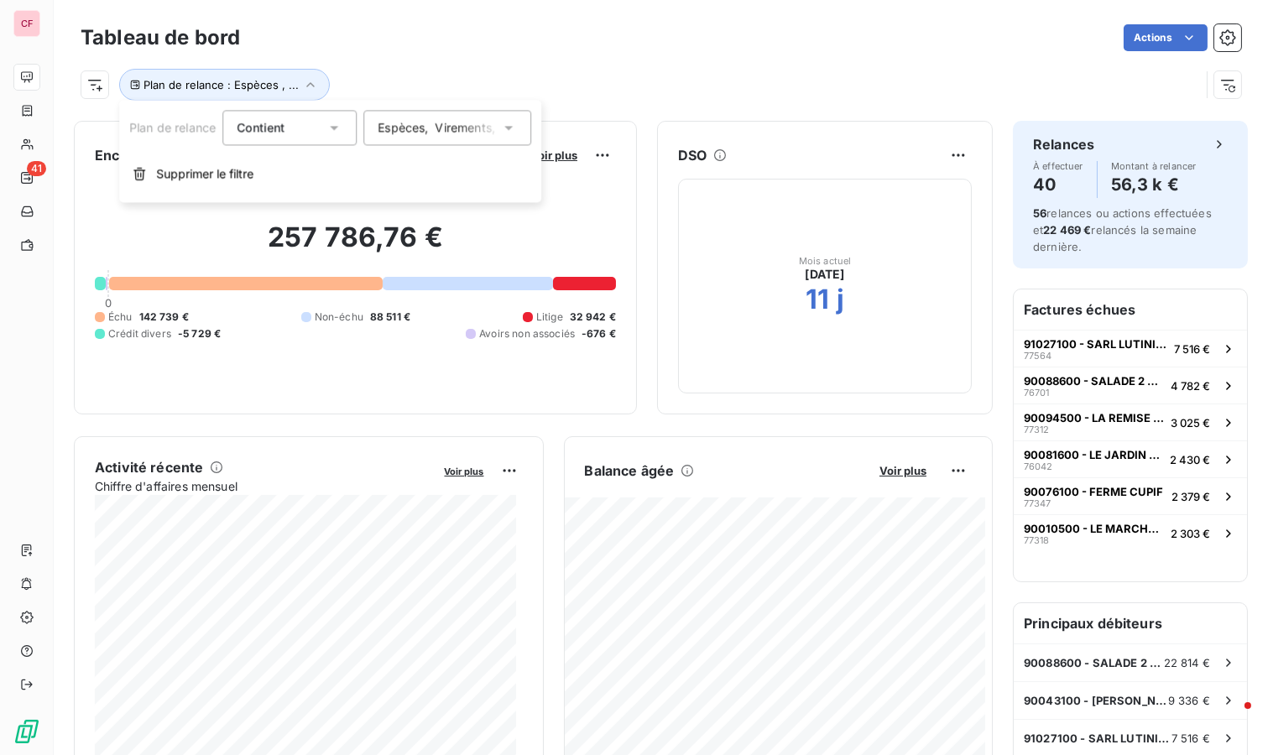
click at [458, 133] on span "Virements" at bounding box center [463, 127] width 56 height 17
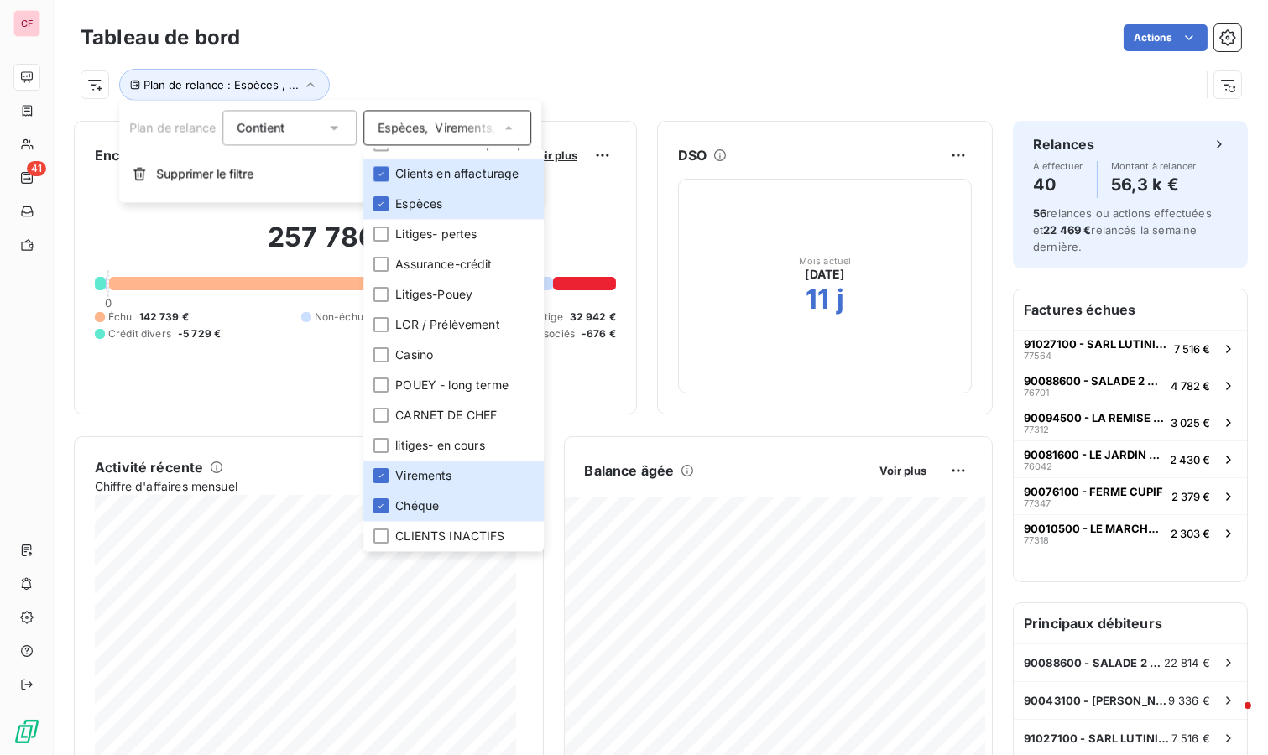
scroll to position [34, 0]
click at [380, 317] on div at bounding box center [380, 324] width 15 height 15
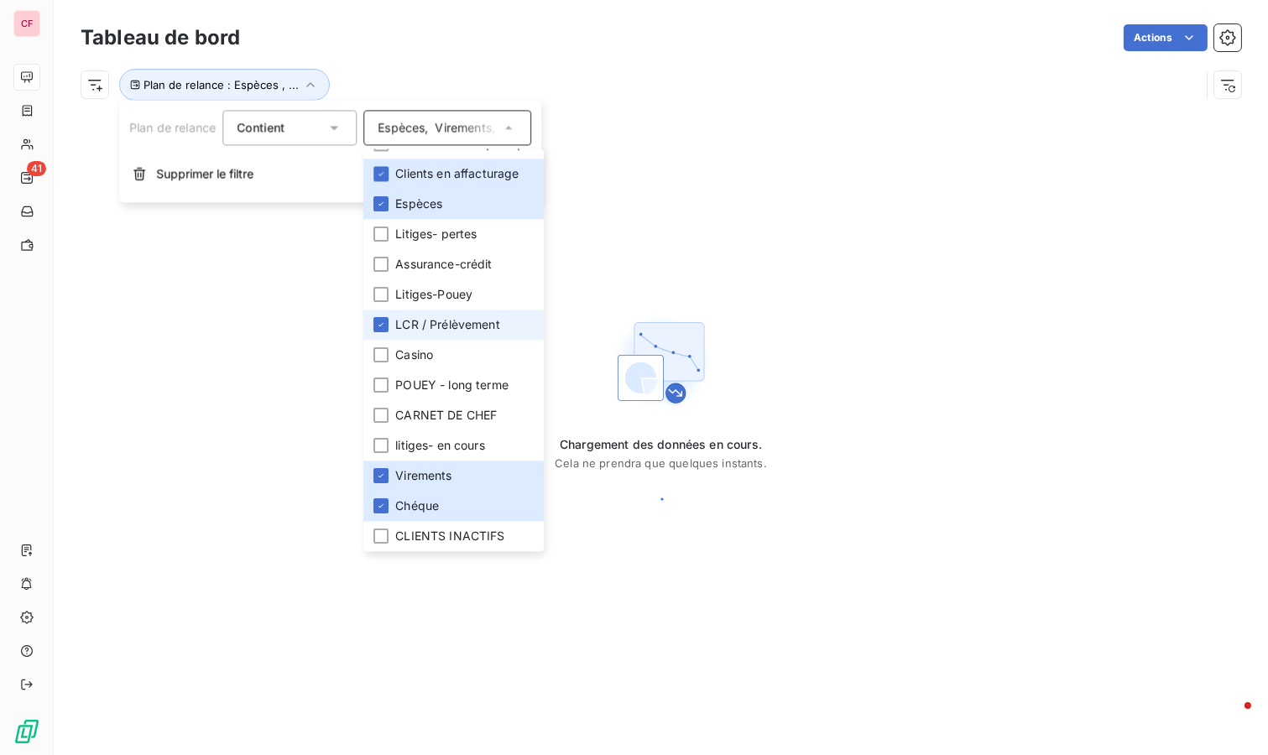
scroll to position [19, 0]
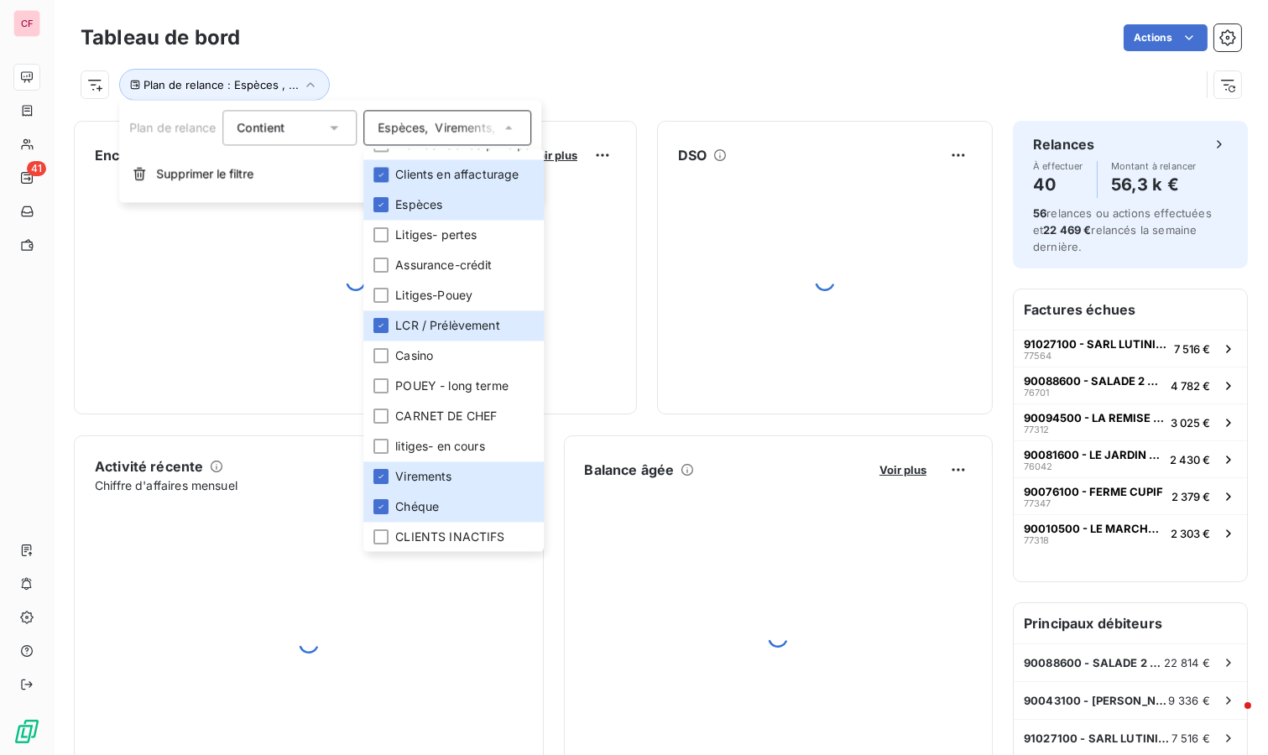
click at [682, 64] on div "Plan de relance : Espèces , ..." at bounding box center [661, 77] width 1160 height 45
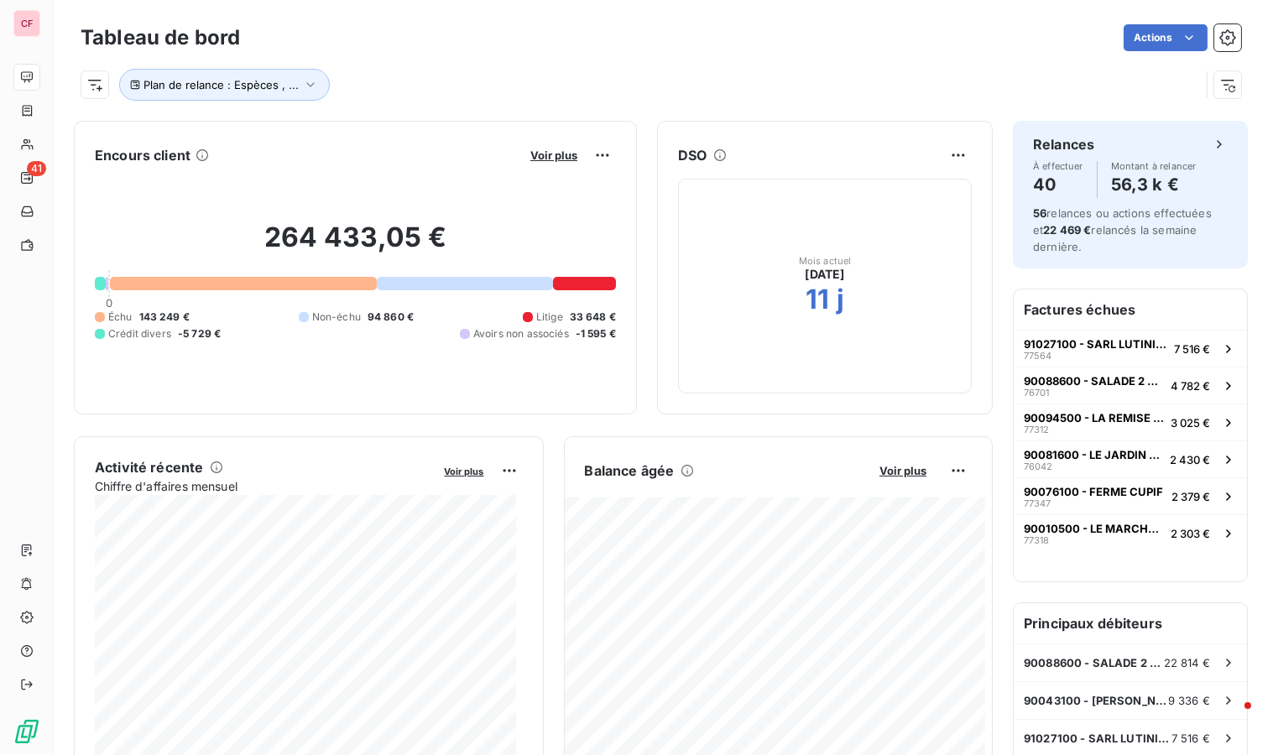
click at [555, 151] on span "Voir plus" at bounding box center [553, 154] width 47 height 13
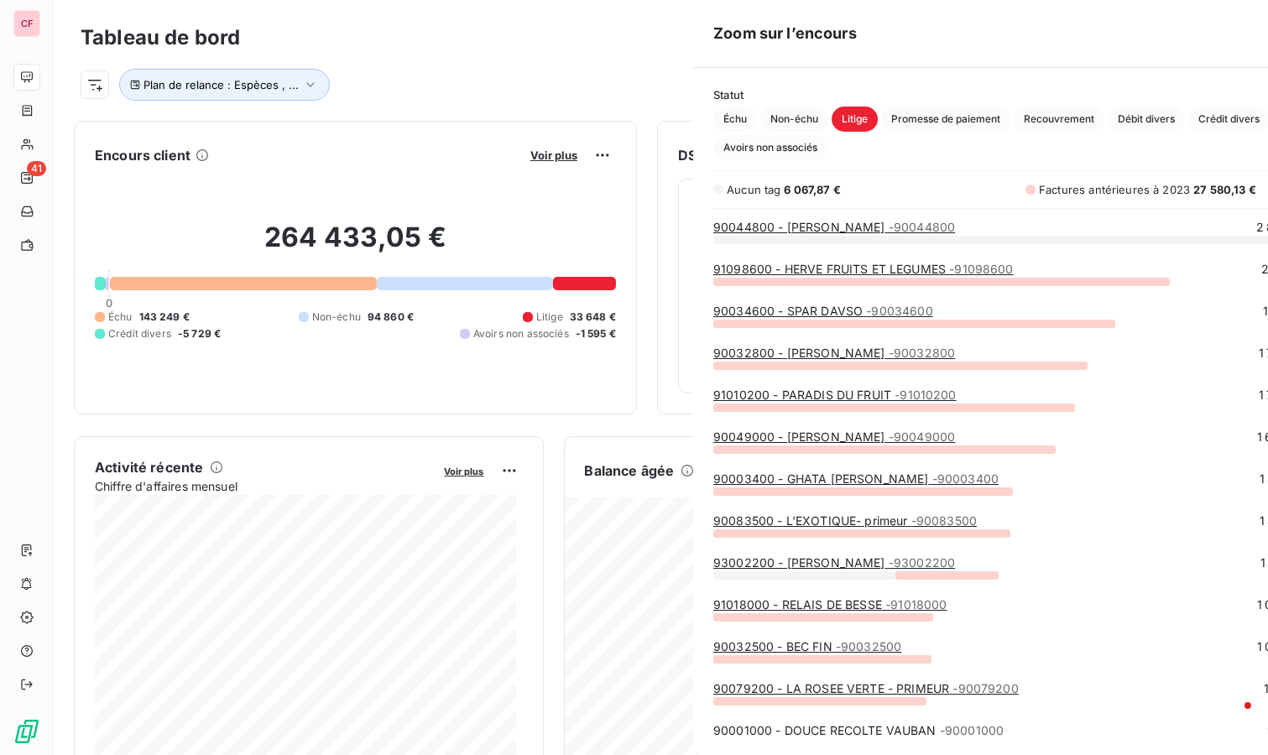
scroll to position [502, 630]
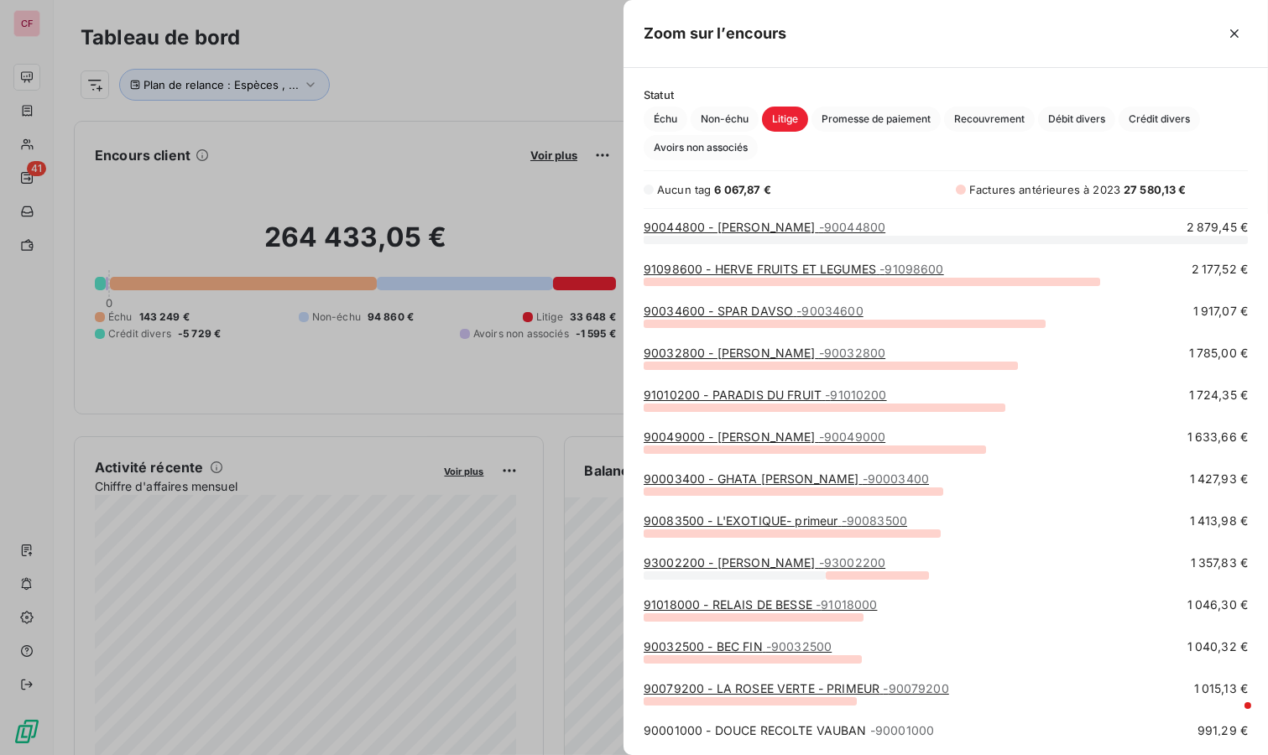
click at [329, 64] on div at bounding box center [634, 377] width 1268 height 755
